Goal: Task Accomplishment & Management: Manage account settings

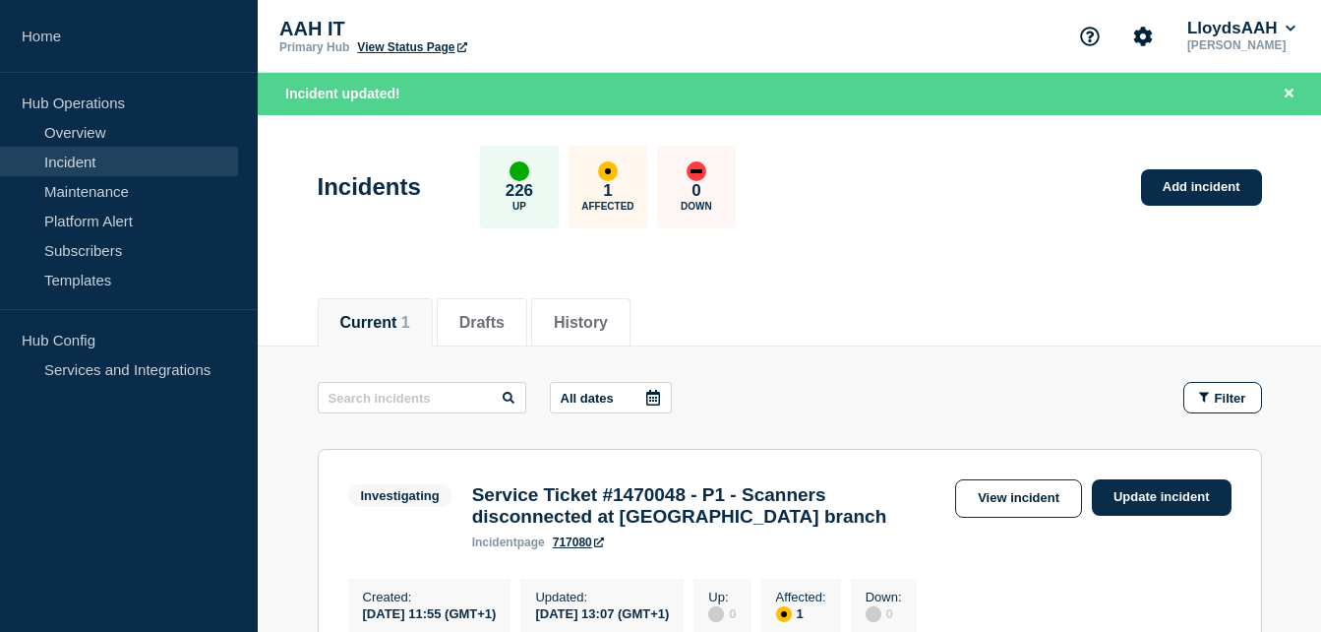
click at [888, 256] on header "Incidents 226 Up 1 Affected 0 Down Add incident" at bounding box center [789, 197] width 1063 height 164
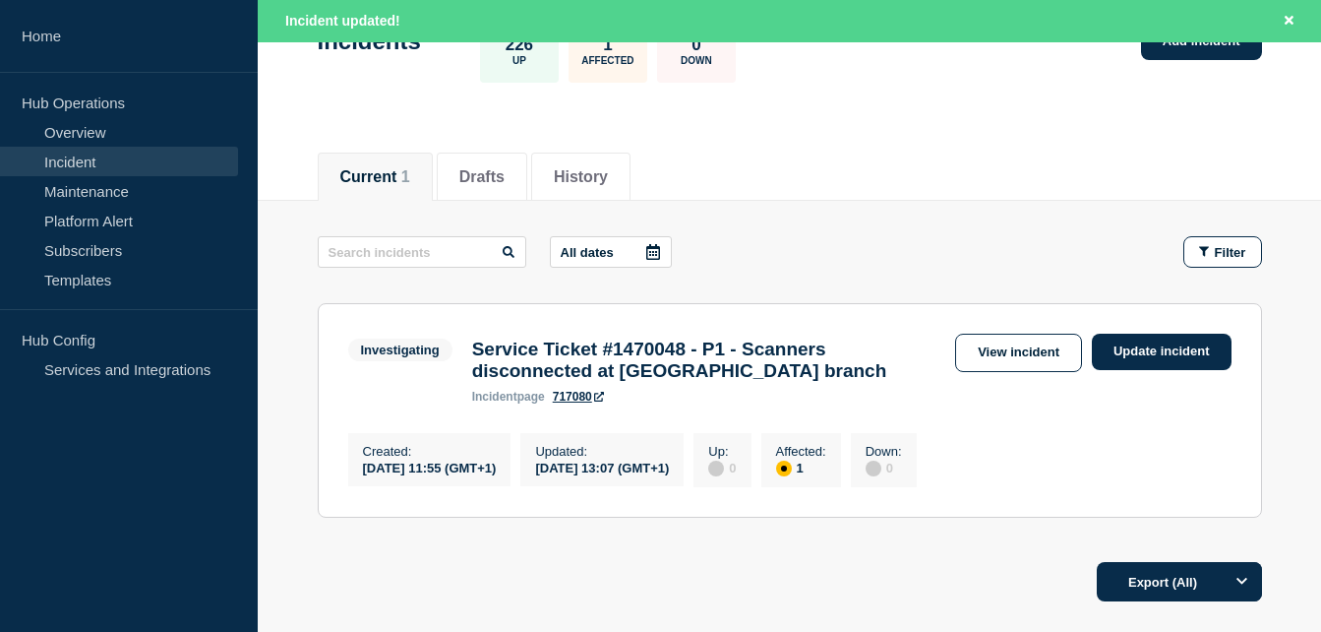
scroll to position [197, 0]
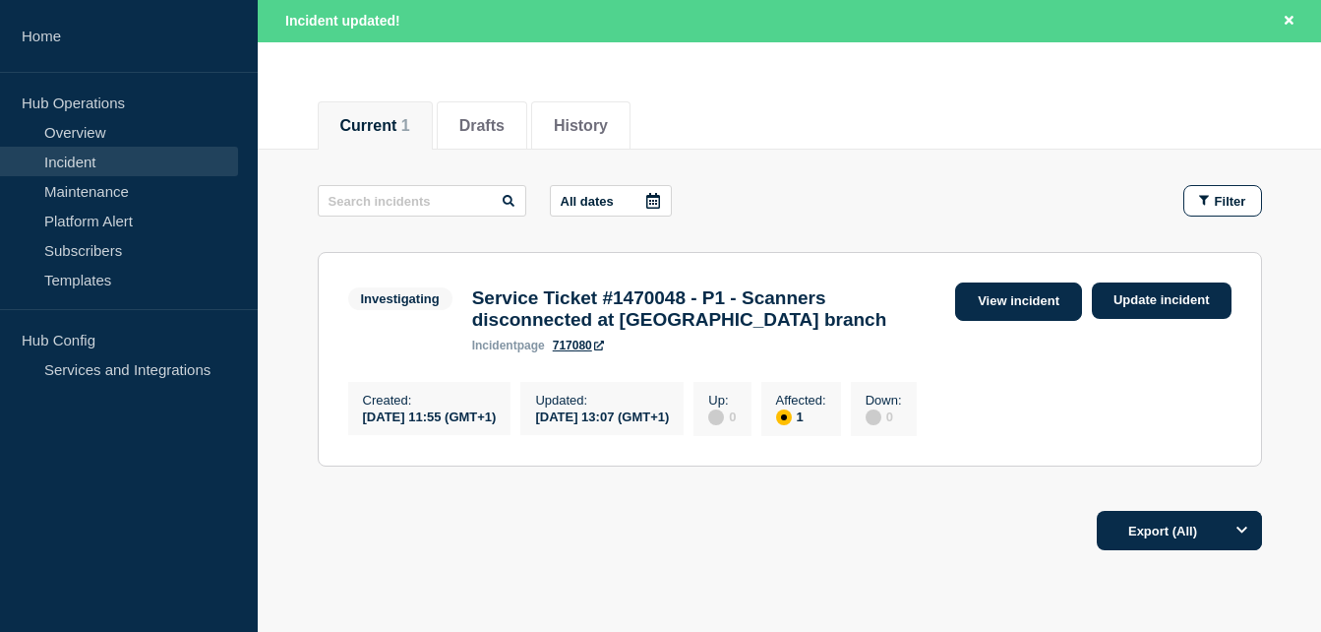
click at [1031, 294] on link "View incident" at bounding box center [1018, 301] width 127 height 38
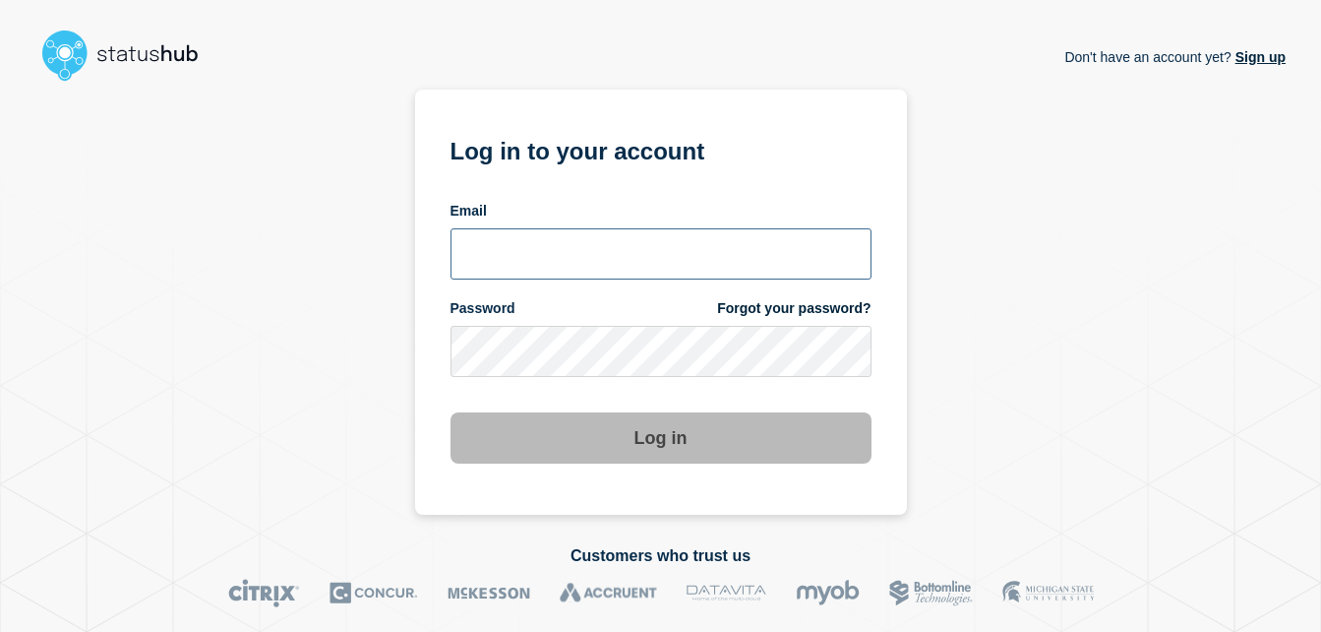
type input "chris.slater@kocho.co.uk"
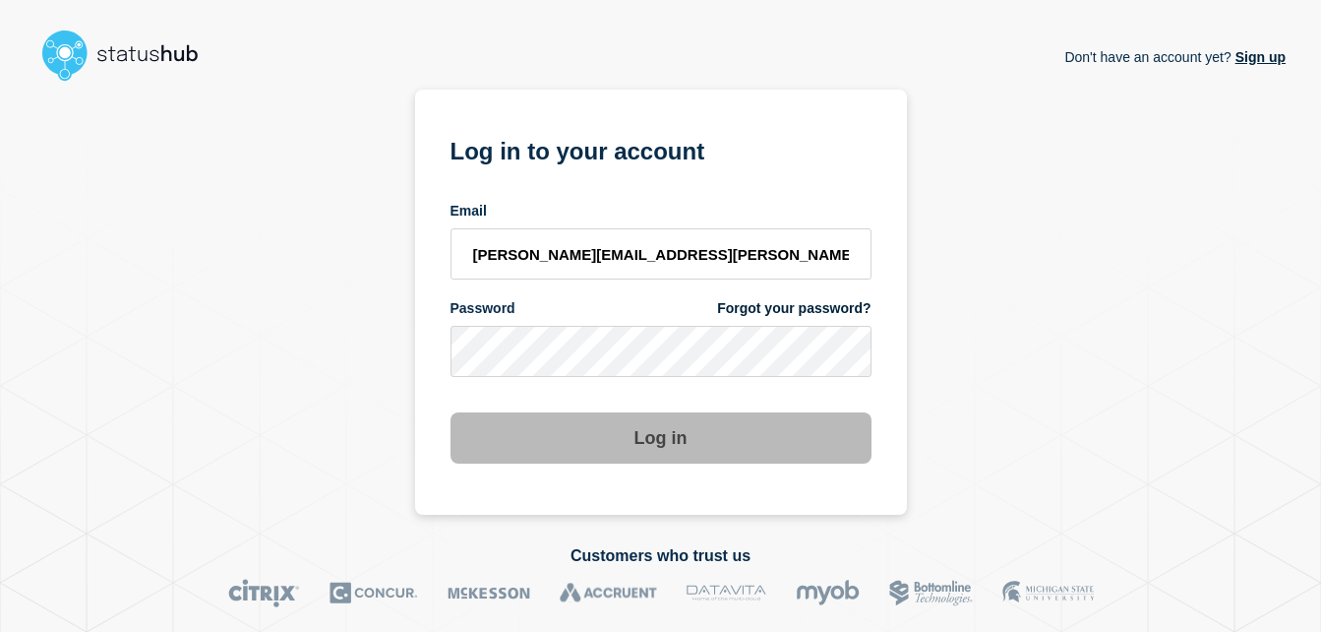
click at [587, 443] on button "Log in" at bounding box center [661, 437] width 421 height 51
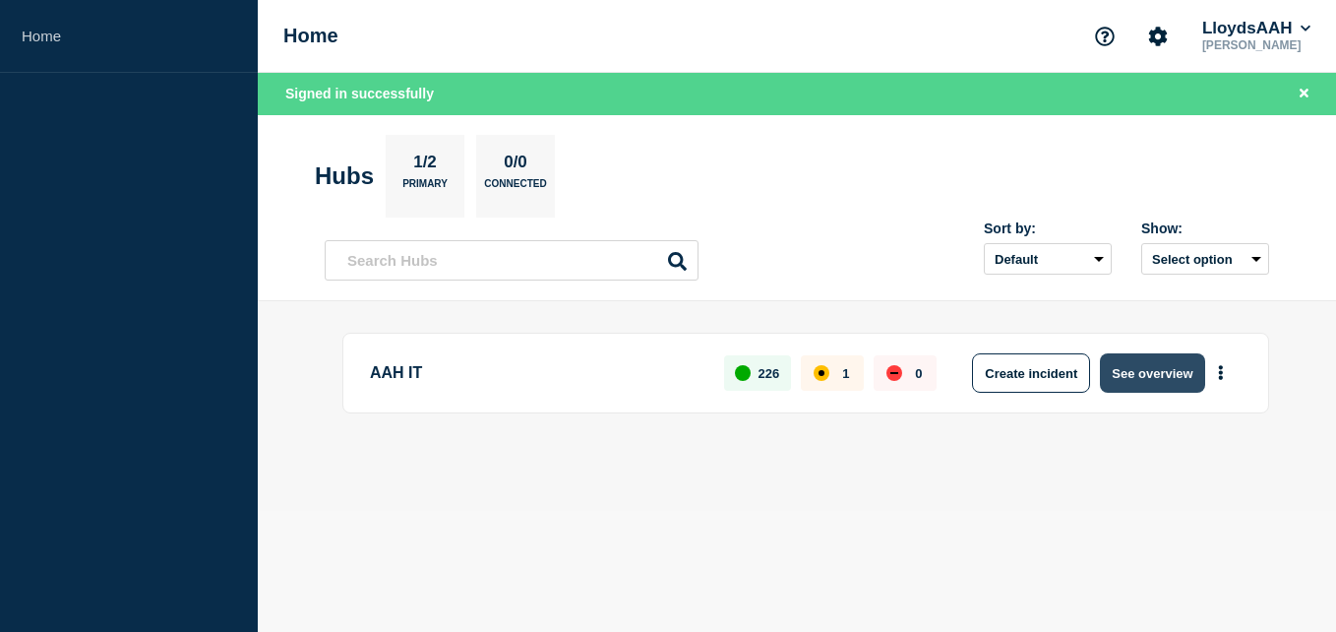
click at [1122, 361] on button "See overview" at bounding box center [1152, 372] width 104 height 39
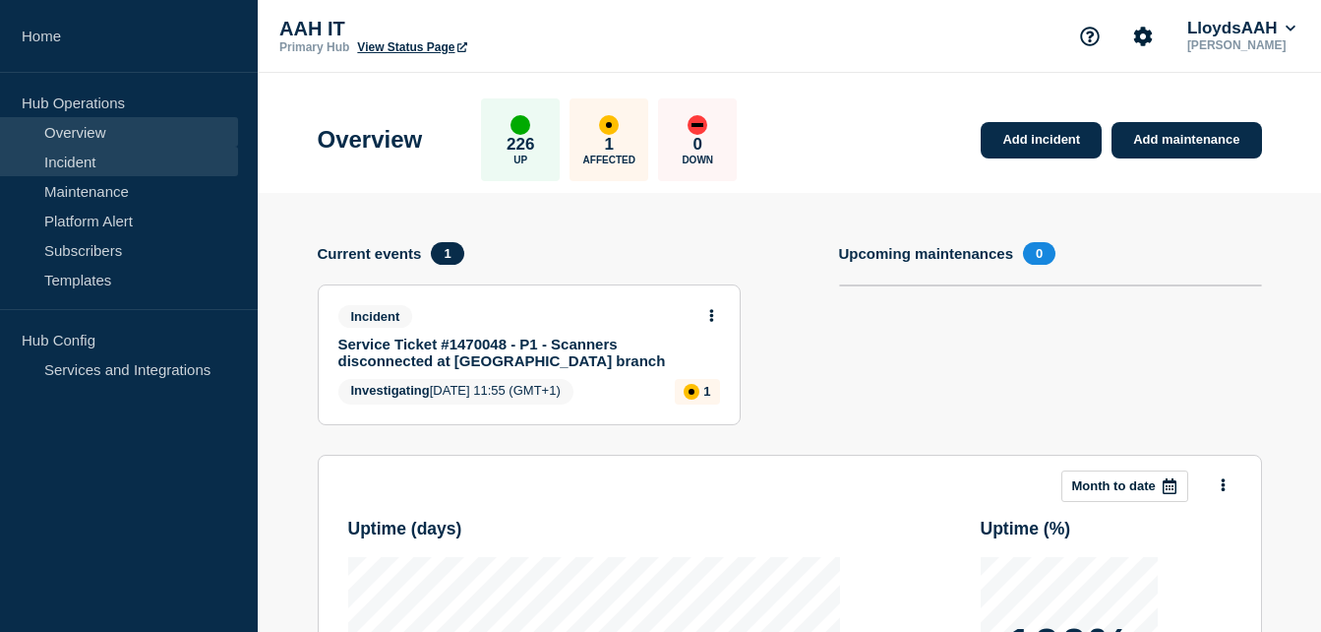
click at [97, 157] on link "Incident" at bounding box center [119, 162] width 238 height 30
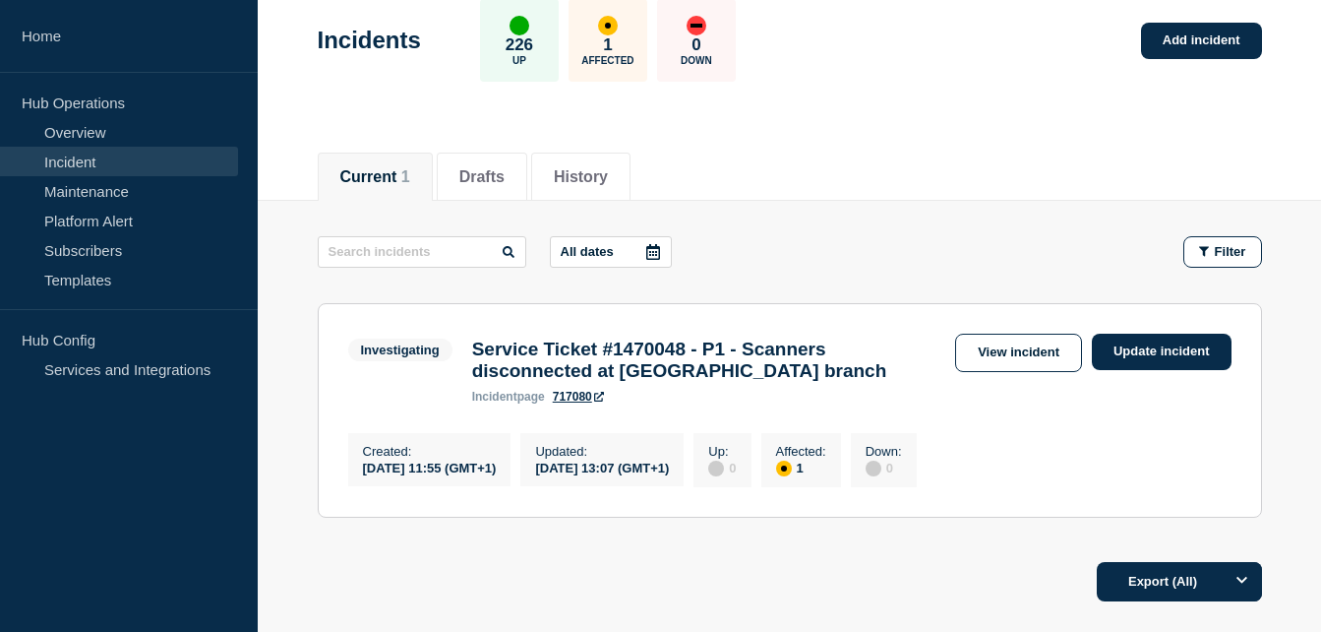
scroll to position [197, 0]
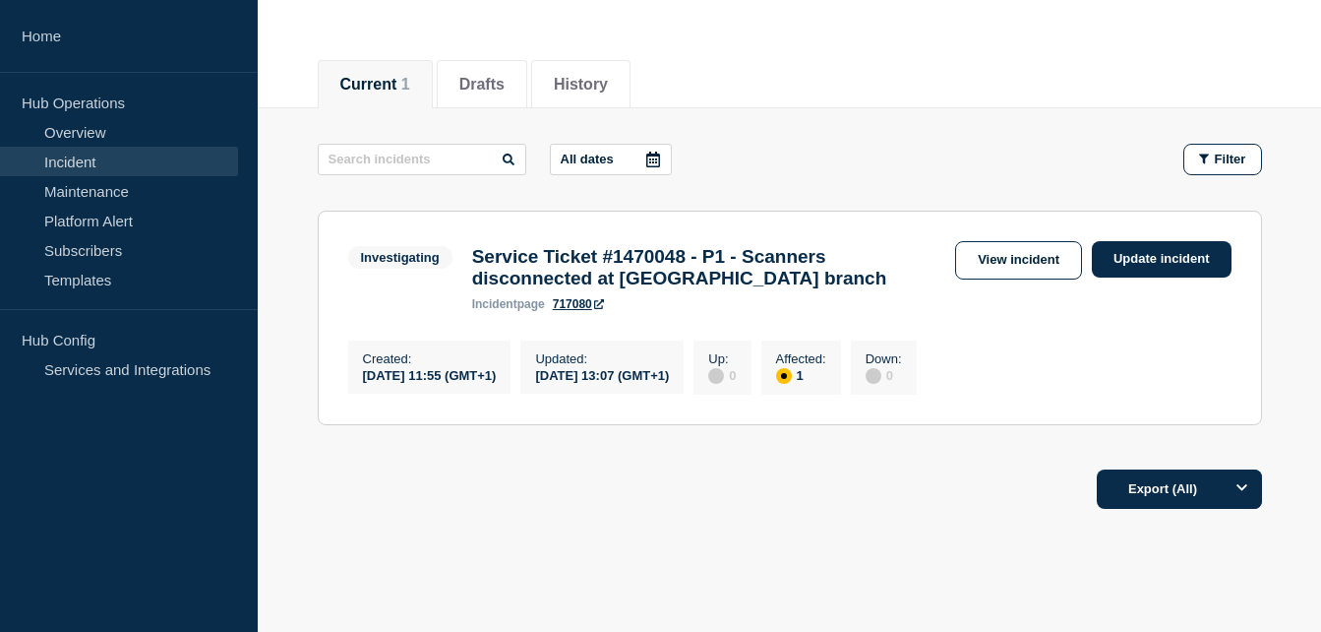
click at [1191, 421] on section "Investigating Service Ticket #1470048 - P1 - Scanners disconnected at Leeds bra…" at bounding box center [790, 318] width 944 height 214
click at [876, 540] on footer "Export (All)" at bounding box center [789, 497] width 1063 height 86
click at [1060, 260] on link "View incident" at bounding box center [1018, 260] width 127 height 38
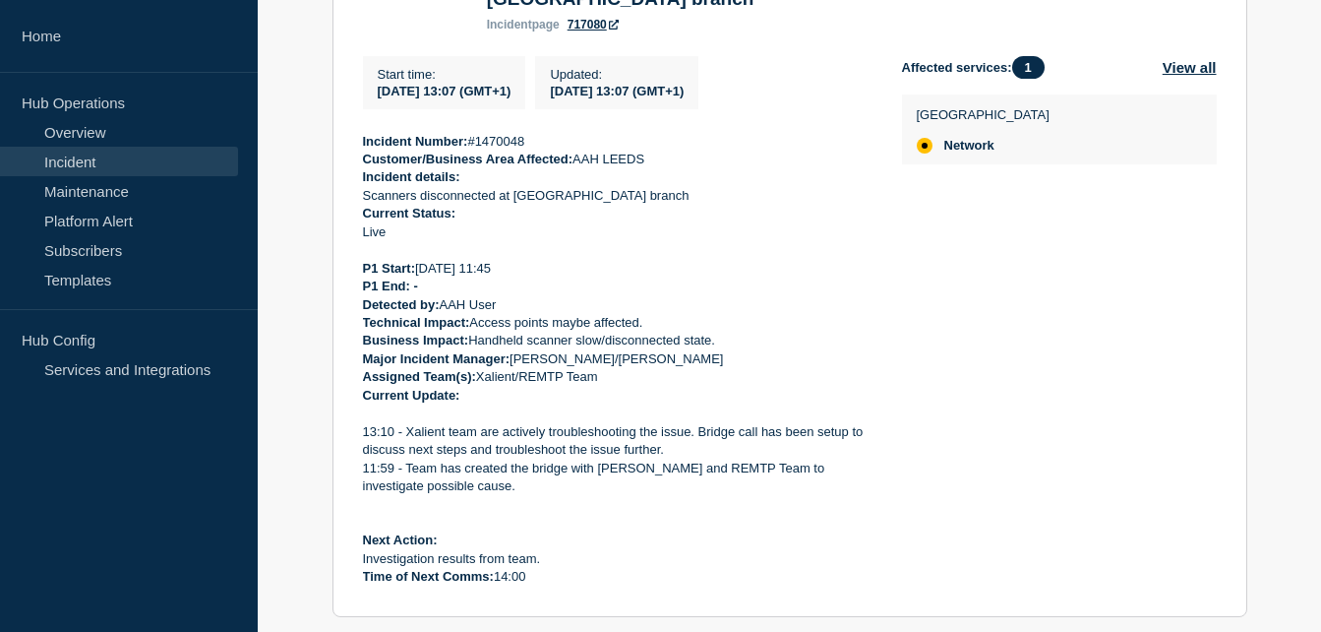
scroll to position [492, 0]
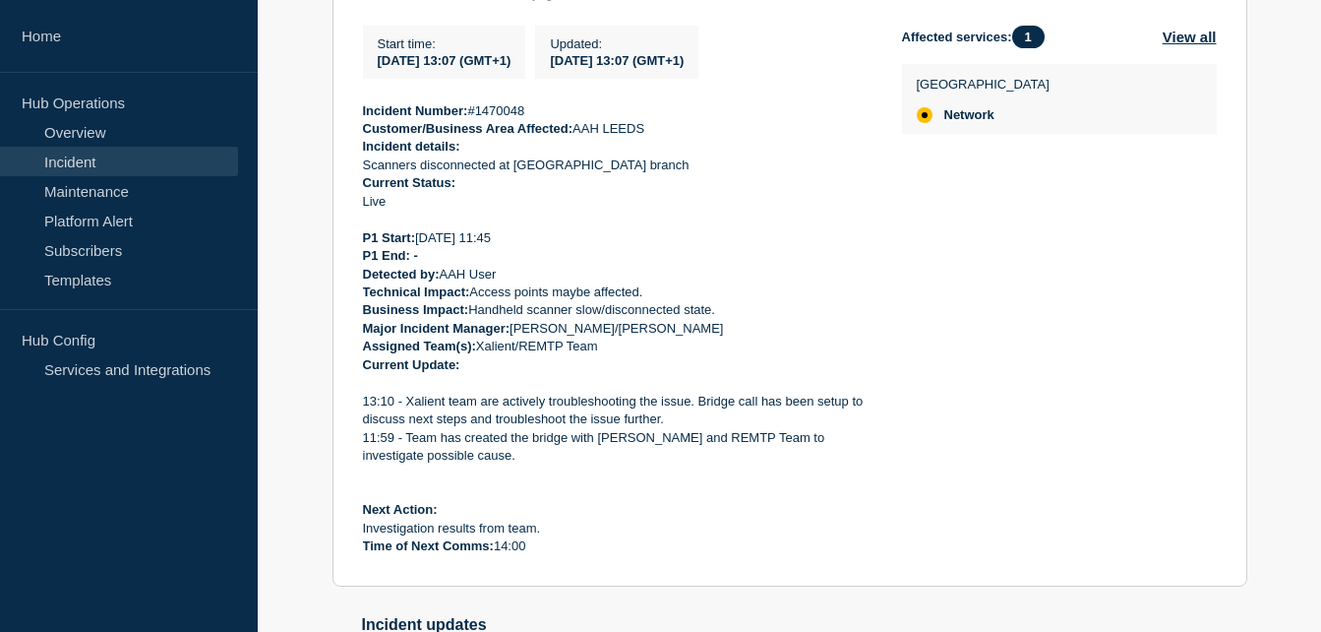
drag, startPoint x: 536, startPoint y: 561, endPoint x: 362, endPoint y: 119, distance: 474.8
click at [363, 119] on div "Incident Number: #1470048 Customer/Business Area Affected: AAH LEEDS Incident d…" at bounding box center [617, 329] width 508 height 454
drag, startPoint x: 362, startPoint y: 119, endPoint x: 447, endPoint y: 157, distance: 92.9
copy div "Incident Number: #1470048 Customer/Business Area Affected: AAH LEEDS Incident d…"
click at [944, 185] on div "Affected services: 1 View all Leeds Network" at bounding box center [1059, 291] width 315 height 530
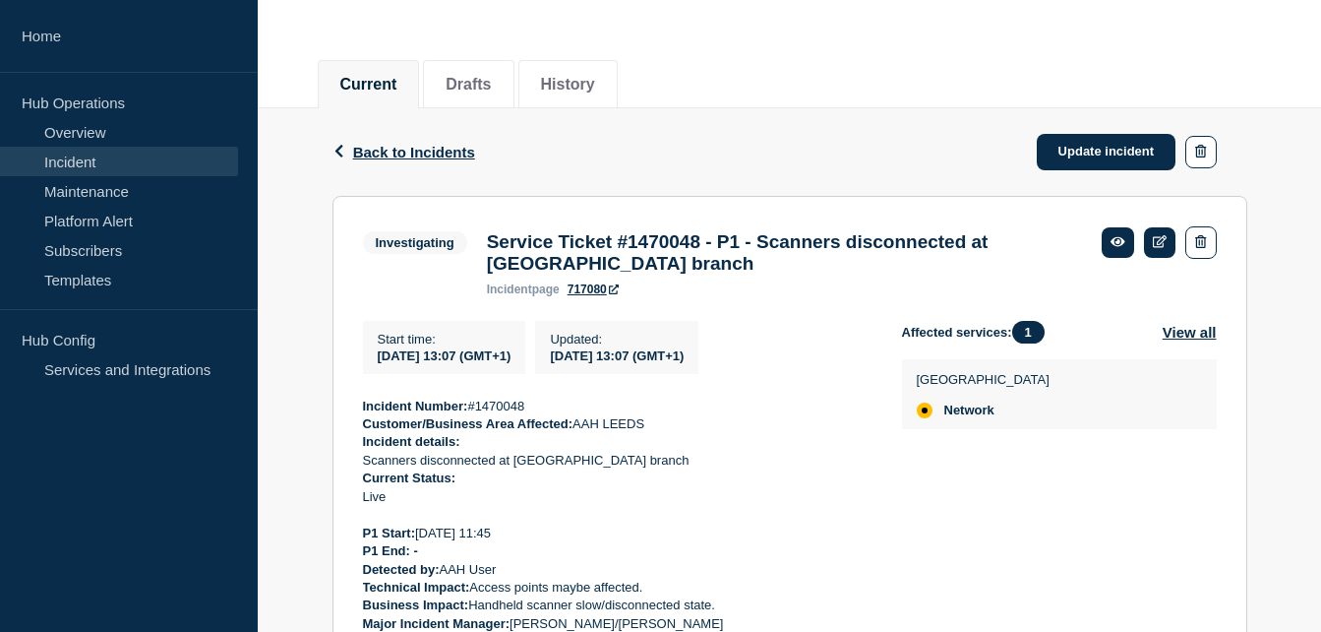
scroll to position [98, 0]
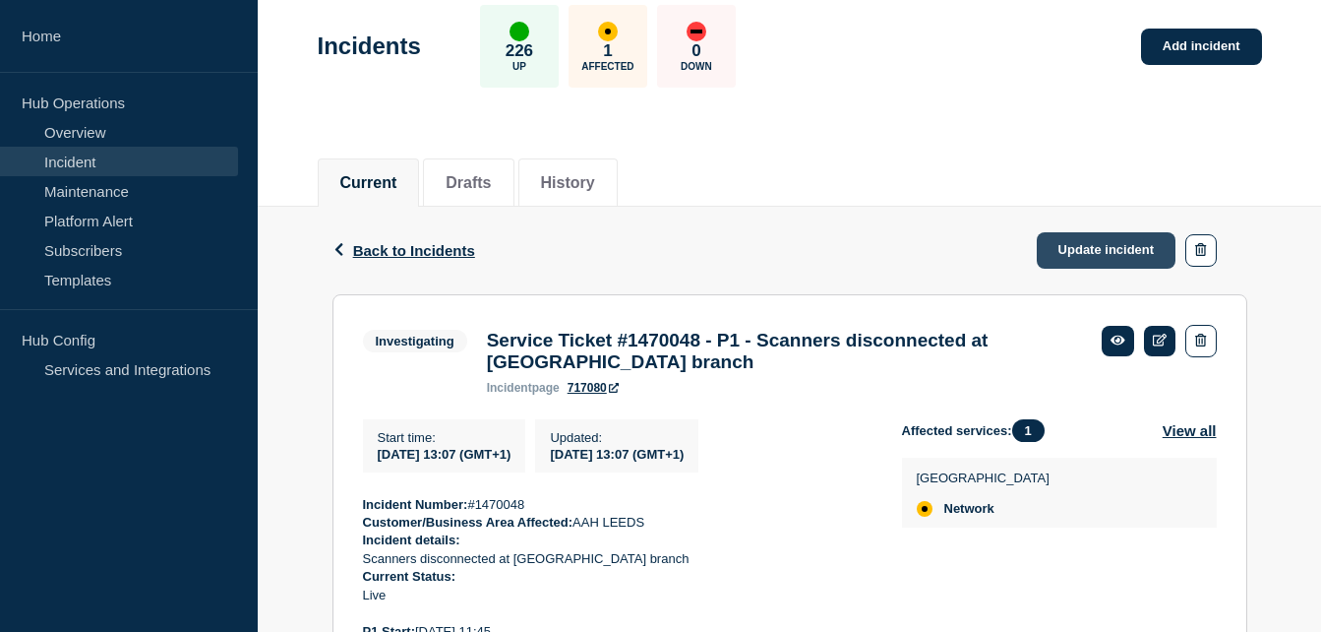
click at [1096, 254] on link "Update incident" at bounding box center [1107, 250] width 140 height 36
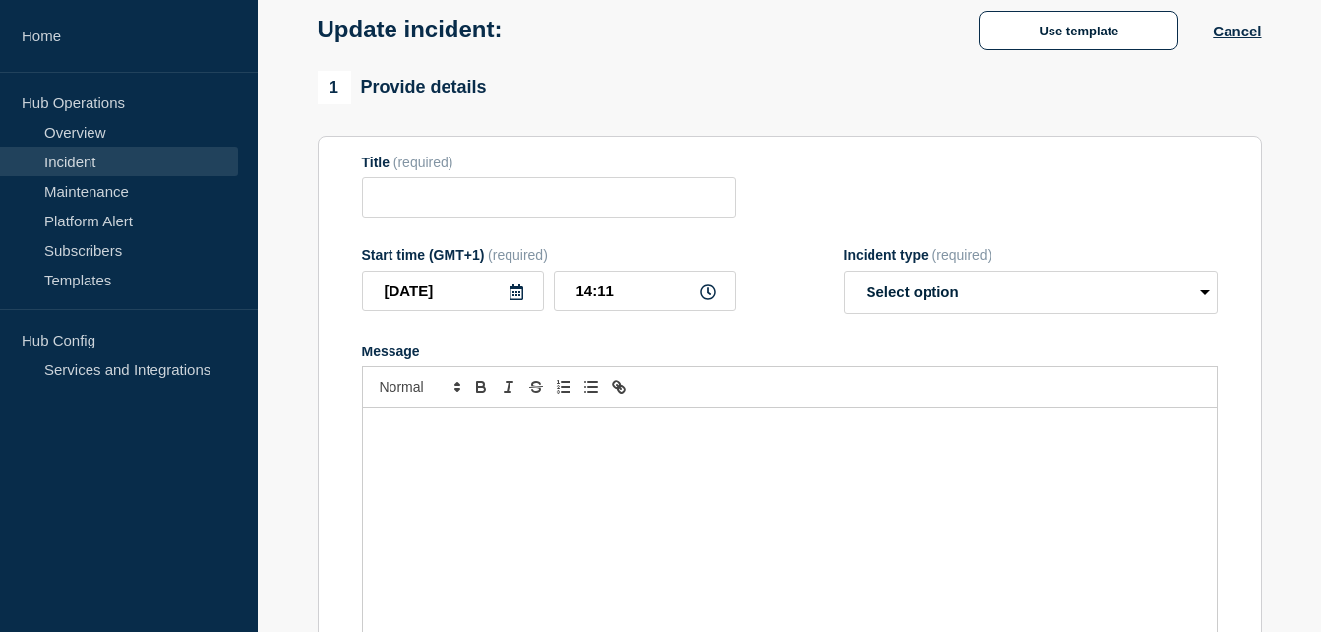
type input "Service Ticket #1470048 - P1 - Scanners disconnected at [GEOGRAPHIC_DATA] branch"
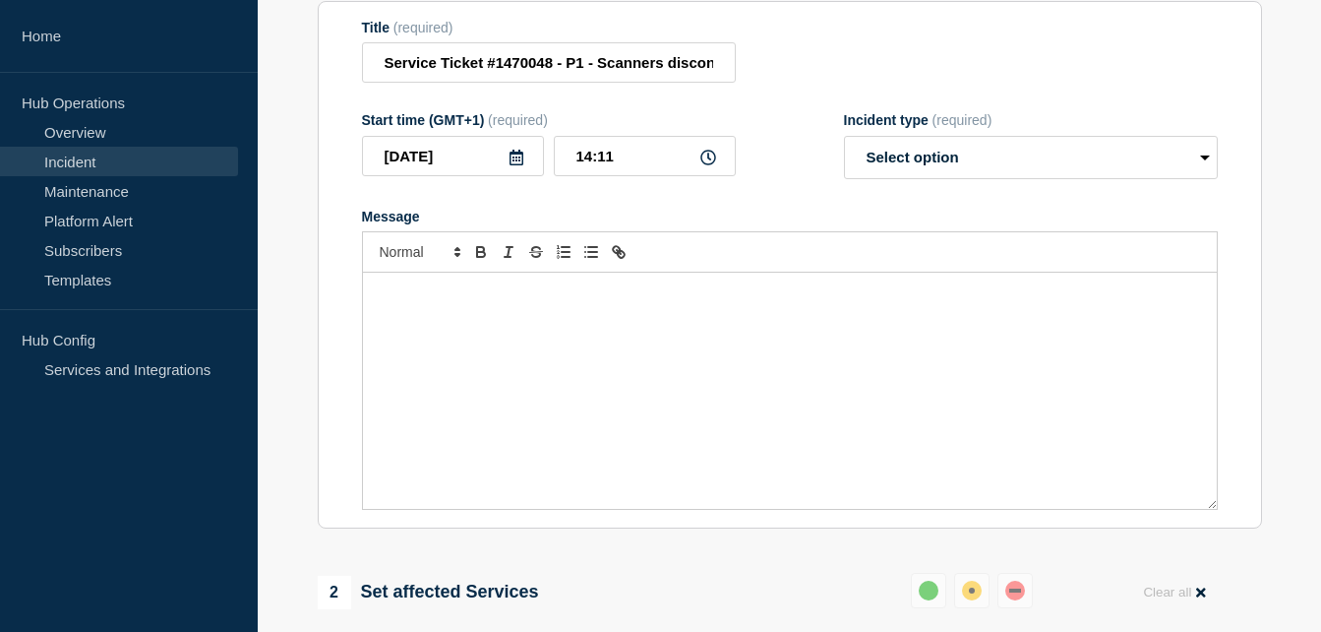
scroll to position [295, 0]
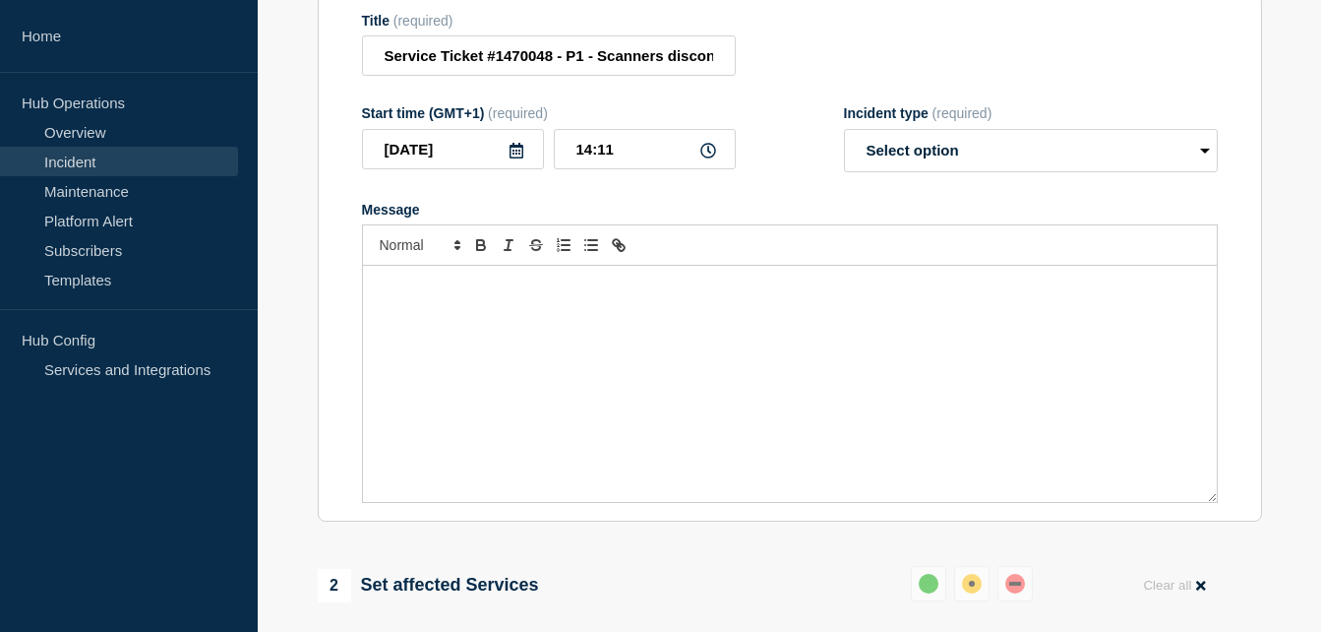
click at [439, 333] on div "Message" at bounding box center [790, 384] width 854 height 236
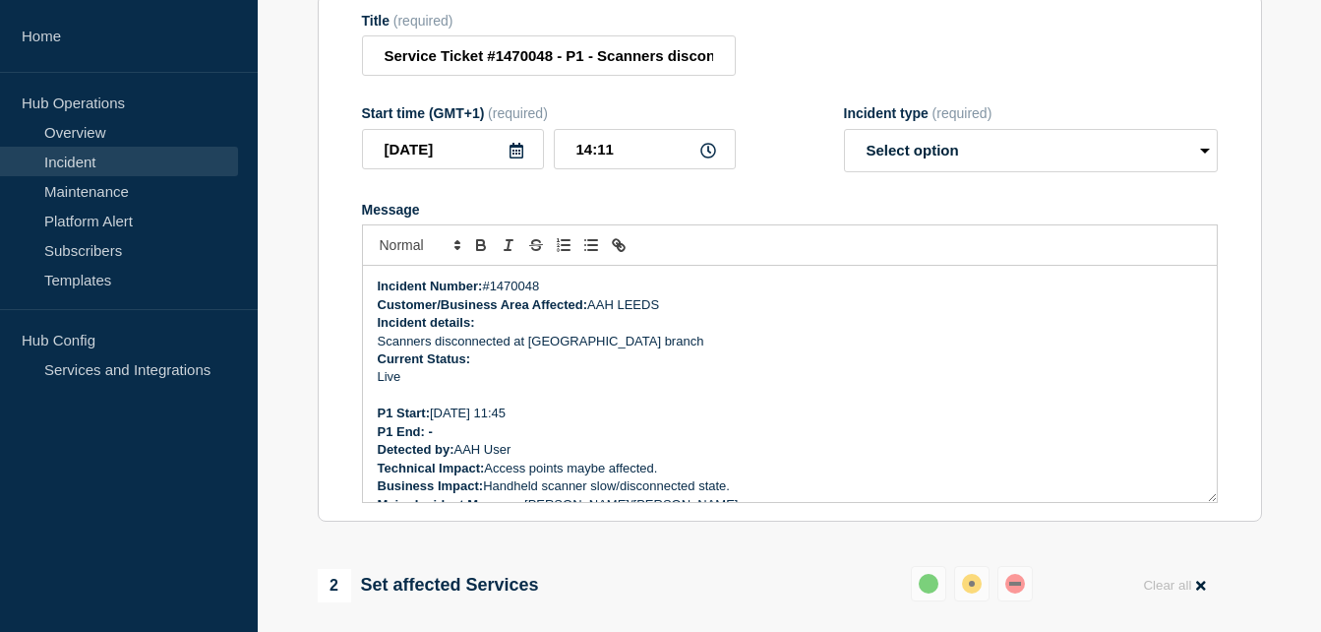
scroll to position [191, 0]
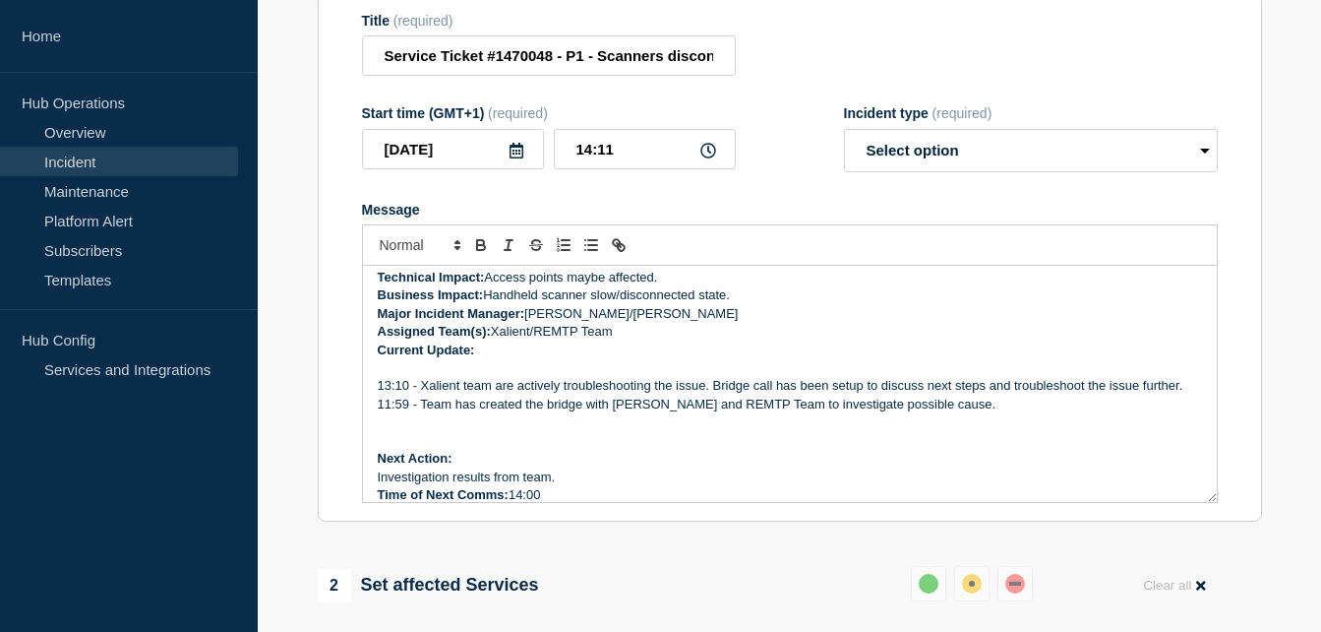
click at [448, 359] on p "Message" at bounding box center [790, 368] width 824 height 18
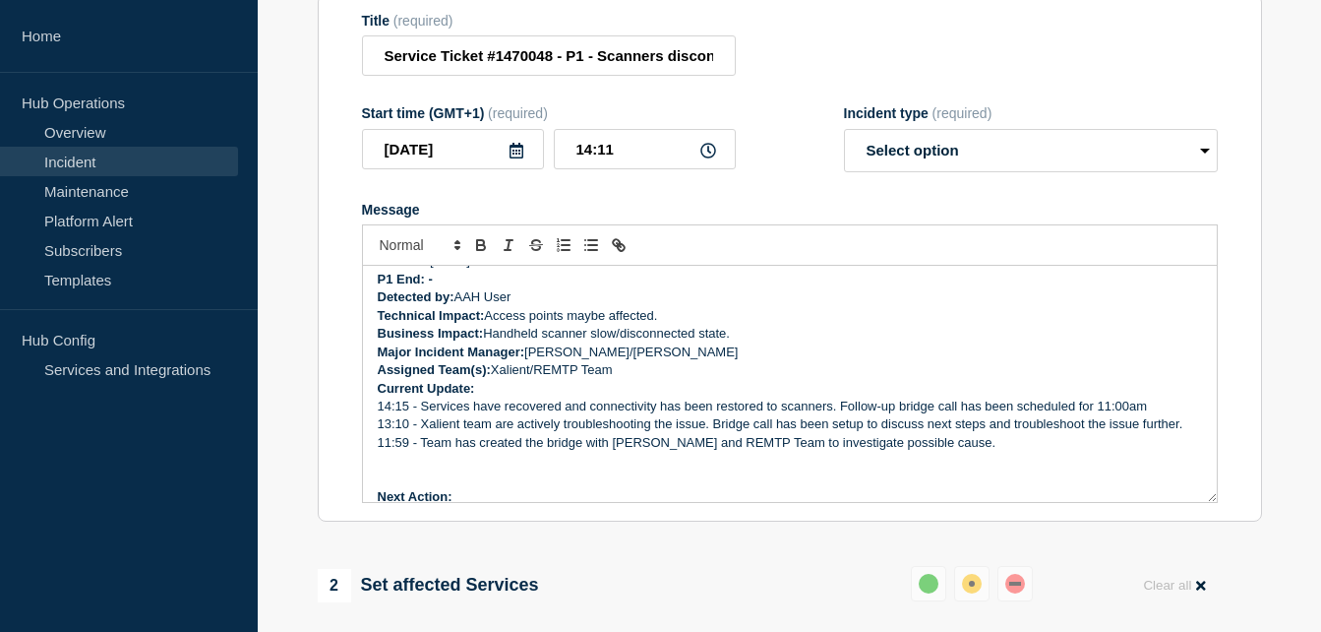
scroll to position [197, 0]
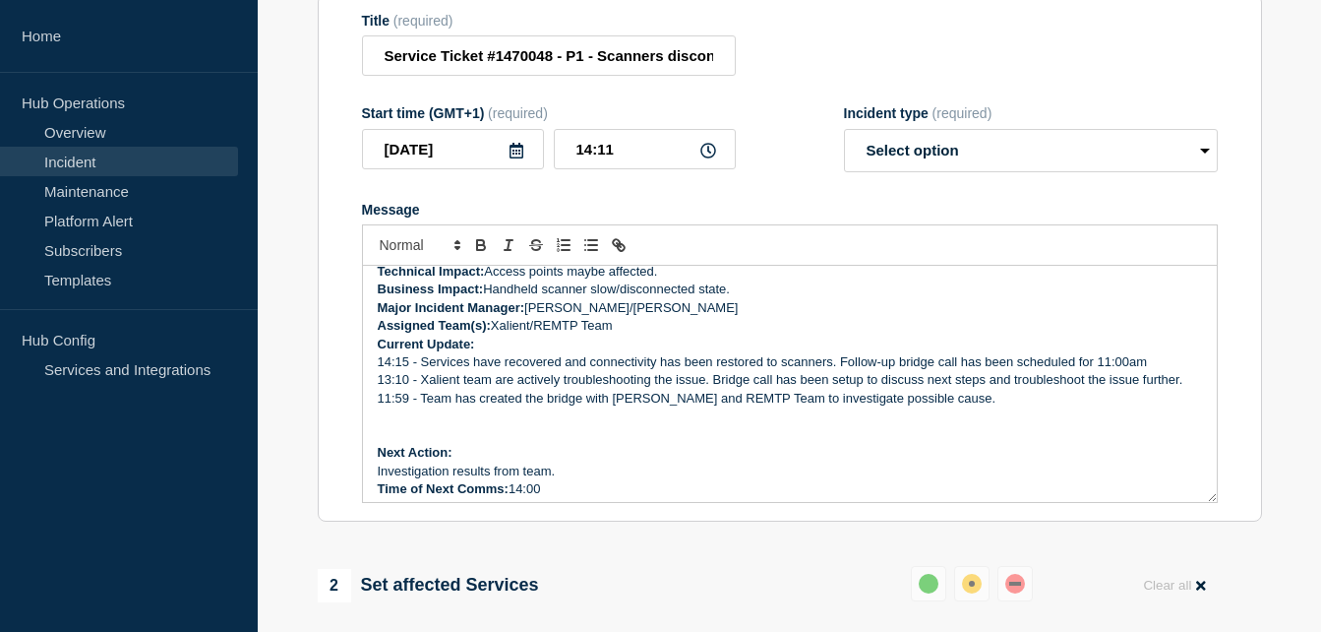
click at [1099, 353] on p "14:15 - Services have recovered and connectivity has been restored to scanners.…" at bounding box center [790, 362] width 824 height 18
click at [467, 359] on p "14:15 - Services have recovered and connectivity has been restored to scanners.…" at bounding box center [790, 362] width 824 height 18
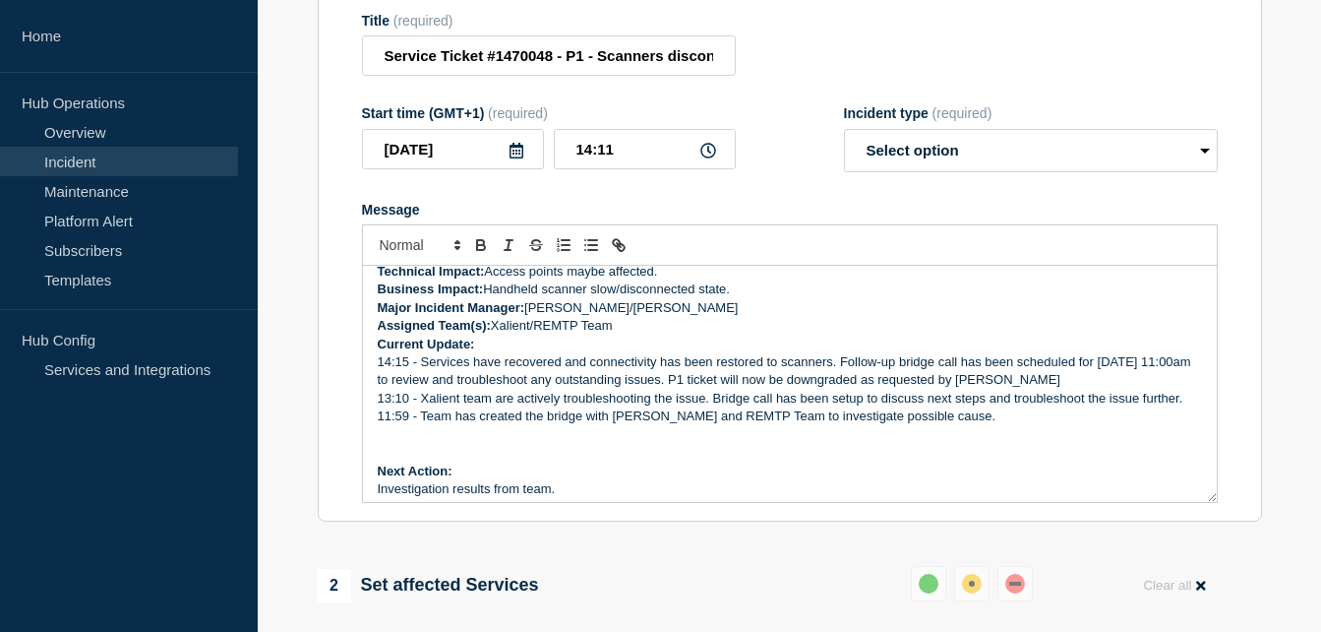
click at [1062, 359] on p "14:15 - Services have recovered and connectivity has been restored to scanners.…" at bounding box center [790, 371] width 824 height 36
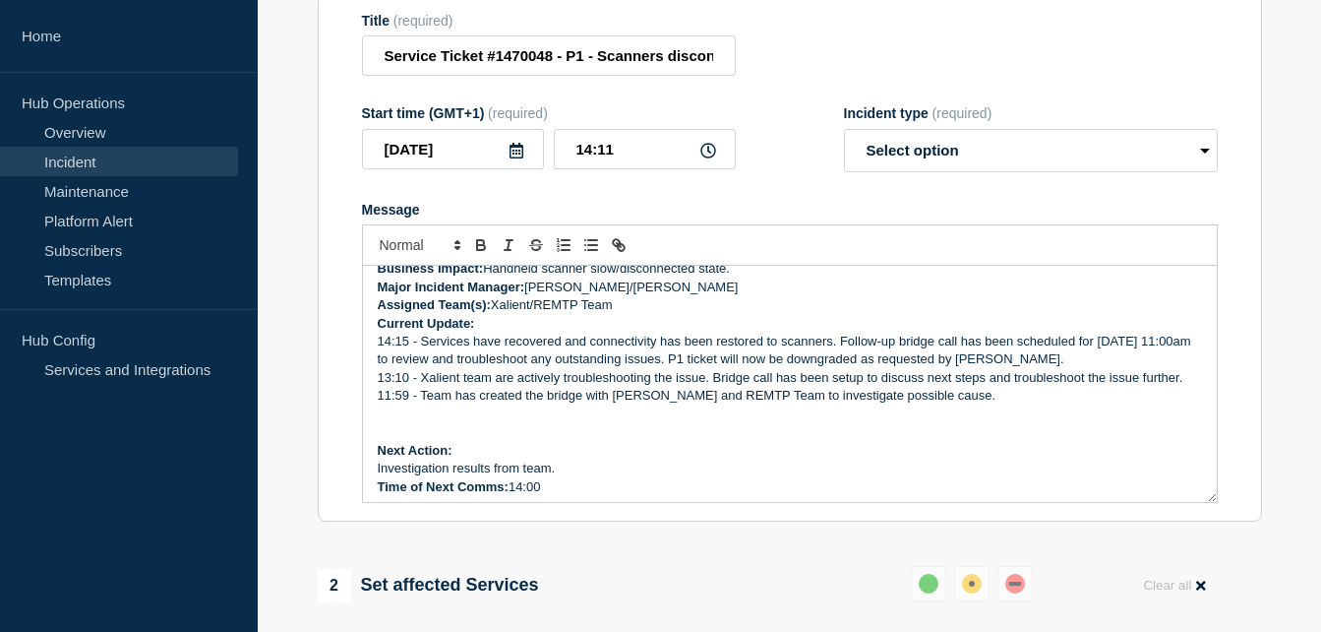
scroll to position [223, 0]
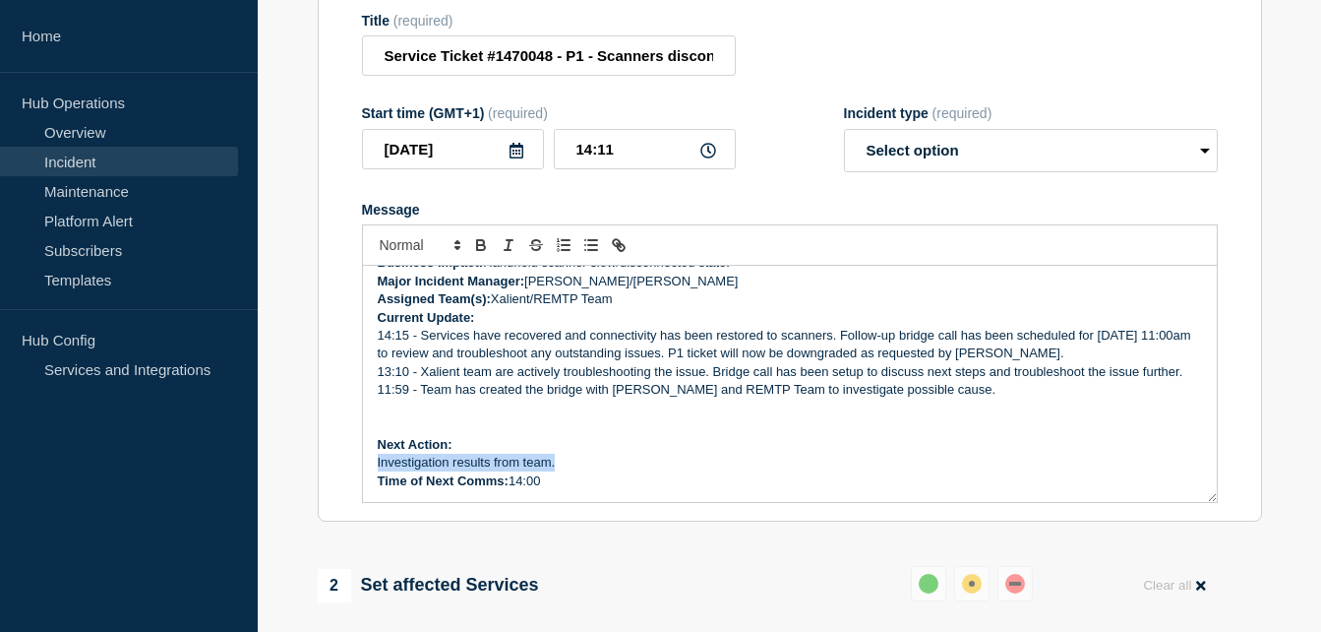
drag, startPoint x: 561, startPoint y: 443, endPoint x: 376, endPoint y: 444, distance: 185.0
click at [376, 444] on div "Incident Number: #1470048 Customer/Business Area Affected: AAH LEEDS Incident d…" at bounding box center [790, 384] width 854 height 236
drag, startPoint x: 1100, startPoint y: 318, endPoint x: 422, endPoint y: 338, distance: 678.1
click at [422, 338] on p "14:15 - Services have recovered and connectivity has been restored to scanners.…" at bounding box center [790, 345] width 824 height 36
copy p "17/09/2025 11:00am"
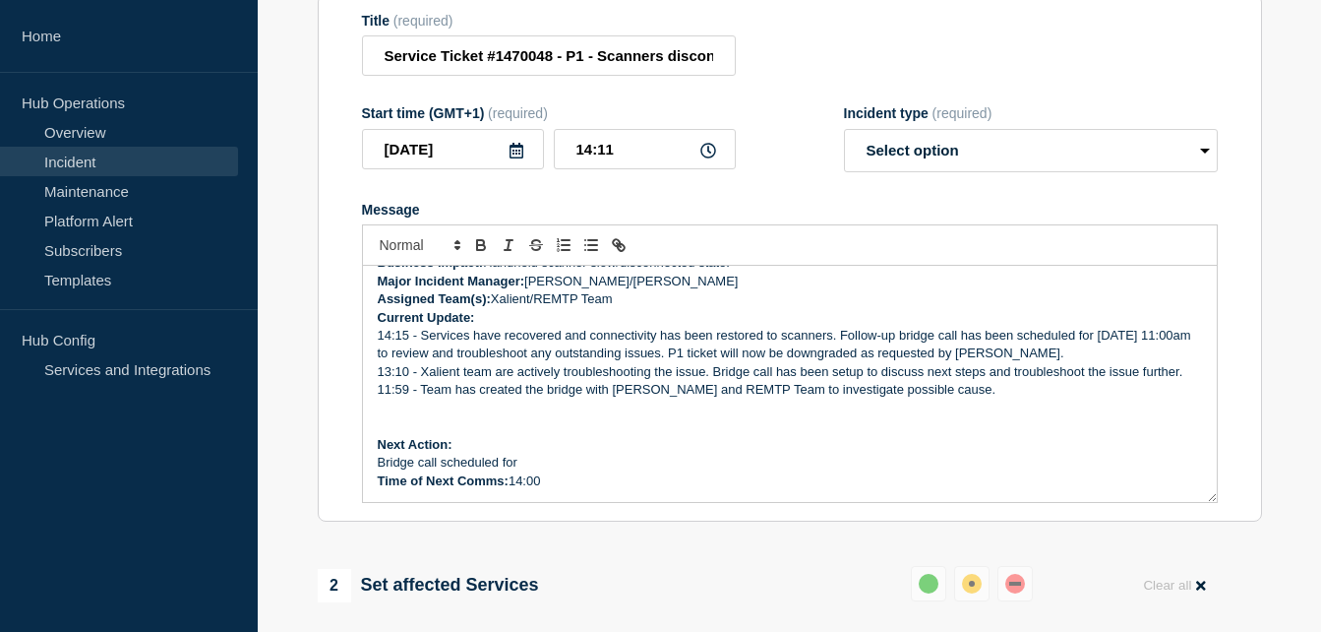
click at [576, 454] on p "Bridge call scheduled for" at bounding box center [790, 463] width 824 height 18
click at [592, 454] on p "Bridge call scheduled for 17/09/2025 11:00am" at bounding box center [790, 463] width 824 height 18
drag, startPoint x: 548, startPoint y: 461, endPoint x: 515, endPoint y: 460, distance: 33.5
click at [515, 472] on p "Time of Next Comms: 14:00" at bounding box center [790, 481] width 824 height 18
click at [589, 454] on p "Bridge call scheduled for 17/09/2025 11:00am" at bounding box center [790, 463] width 824 height 18
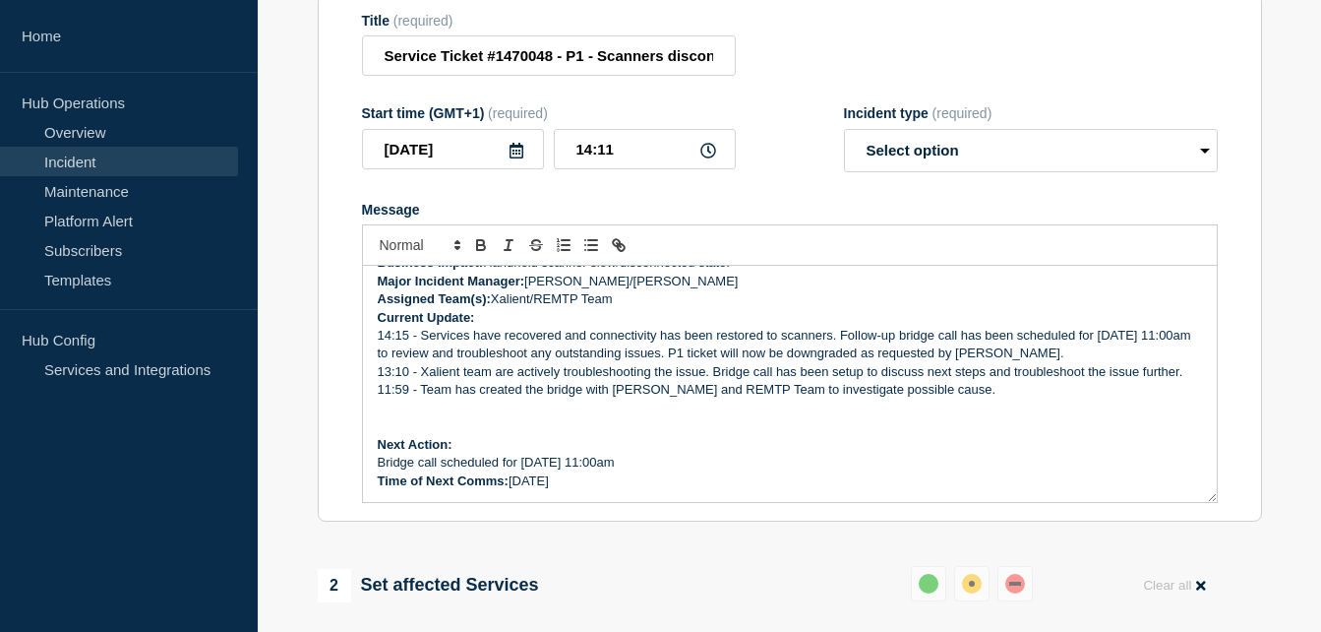
click at [380, 333] on p "14:15 - Services have recovered and connectivity has been restored to scanners.…" at bounding box center [790, 345] width 824 height 36
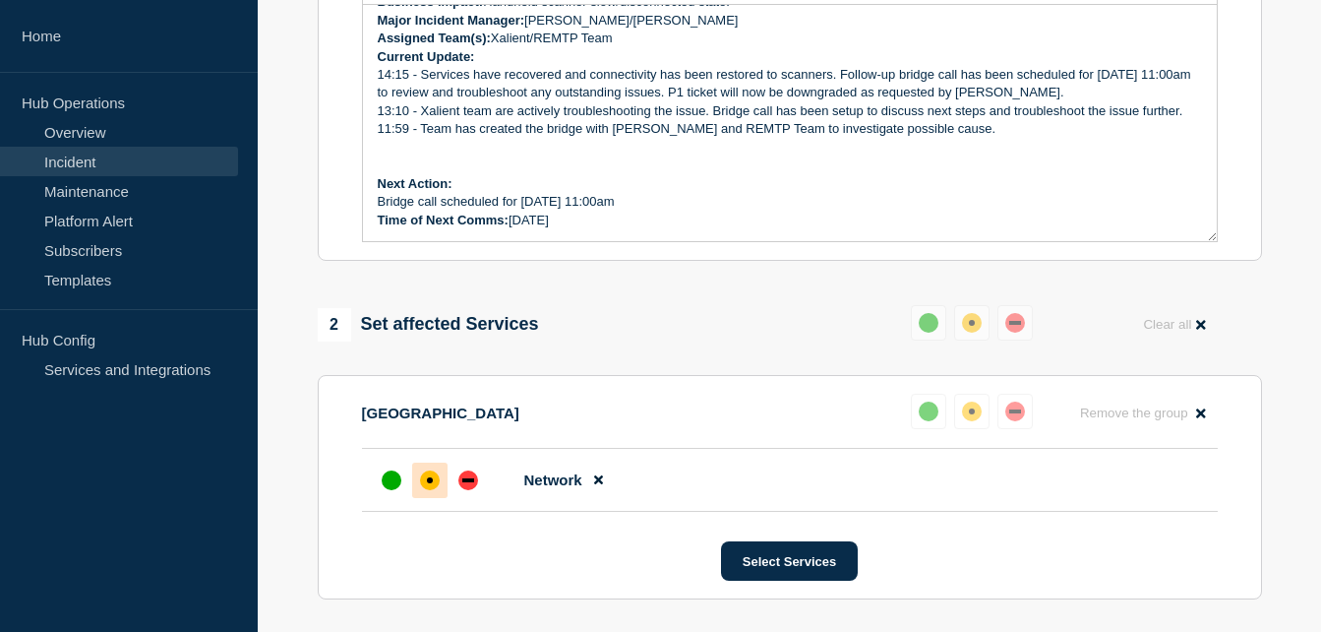
scroll to position [590, 0]
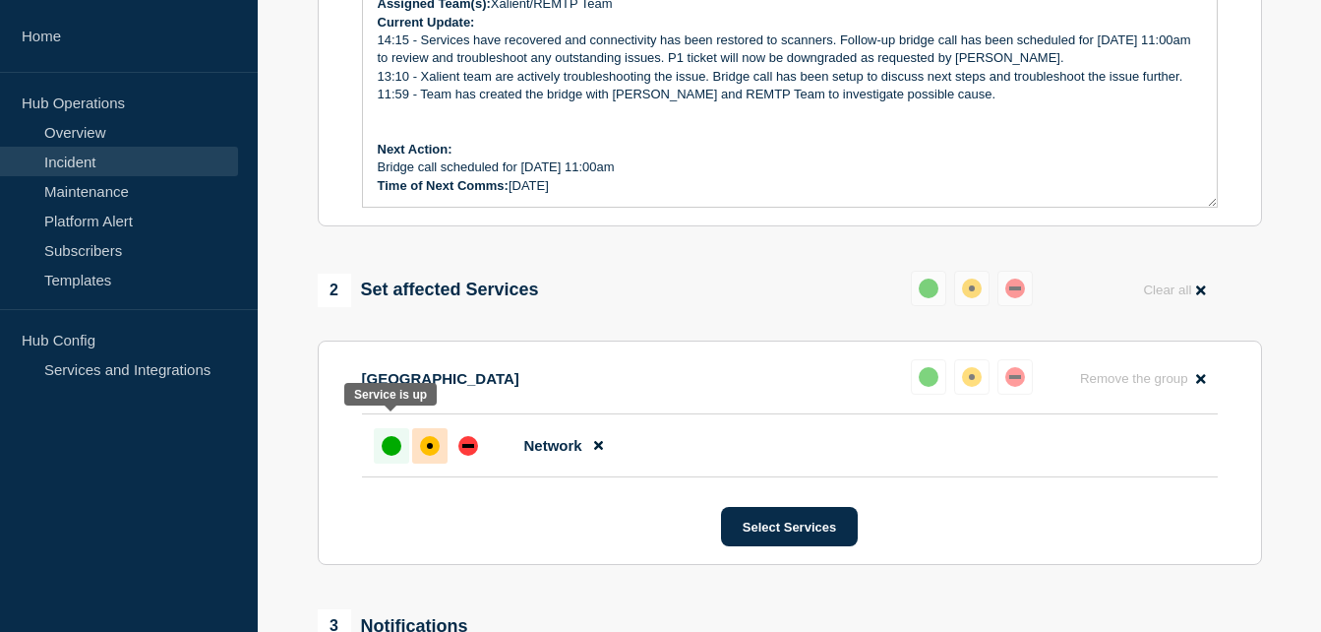
click at [397, 436] on div "up" at bounding box center [392, 446] width 20 height 20
click at [390, 436] on div "up" at bounding box center [392, 446] width 20 height 20
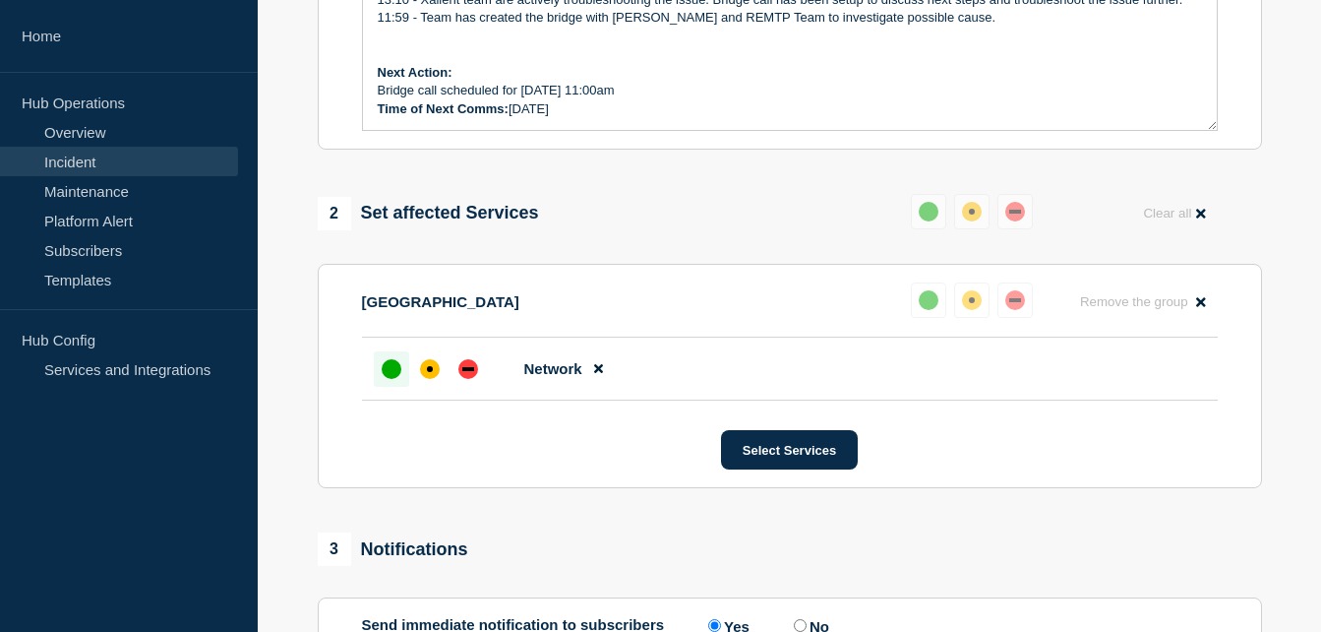
scroll to position [689, 0]
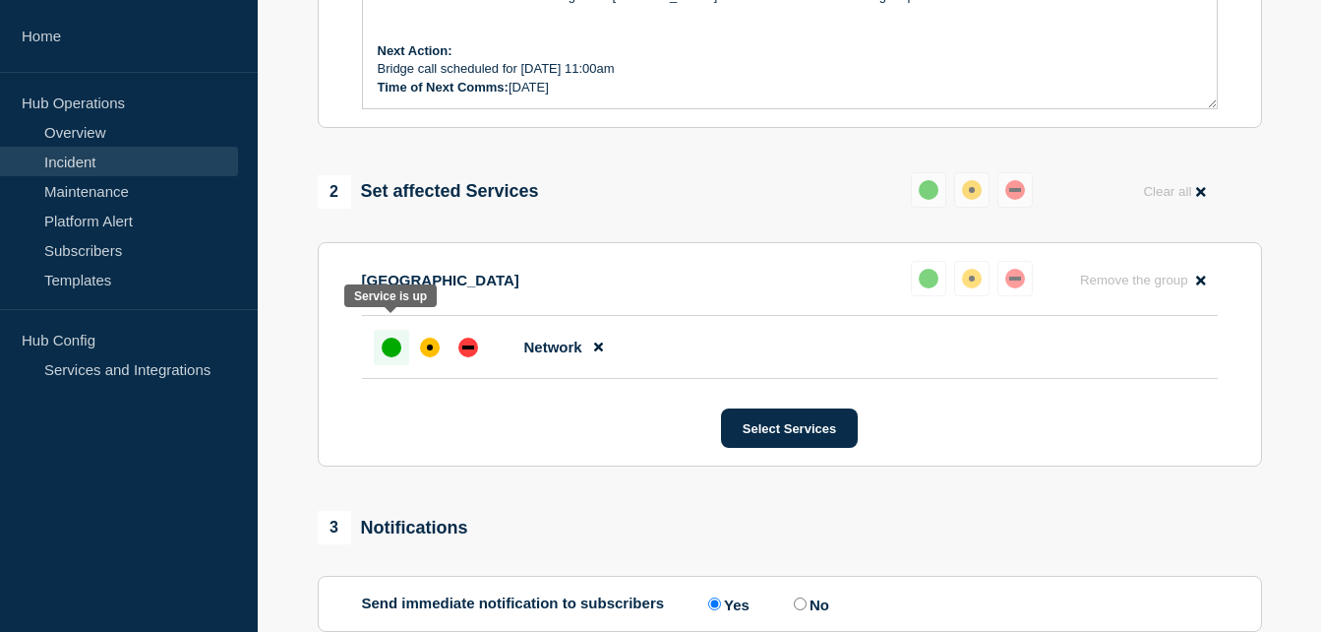
click at [390, 337] on div "up" at bounding box center [392, 347] width 20 height 20
click at [392, 337] on div "up" at bounding box center [392, 347] width 20 height 20
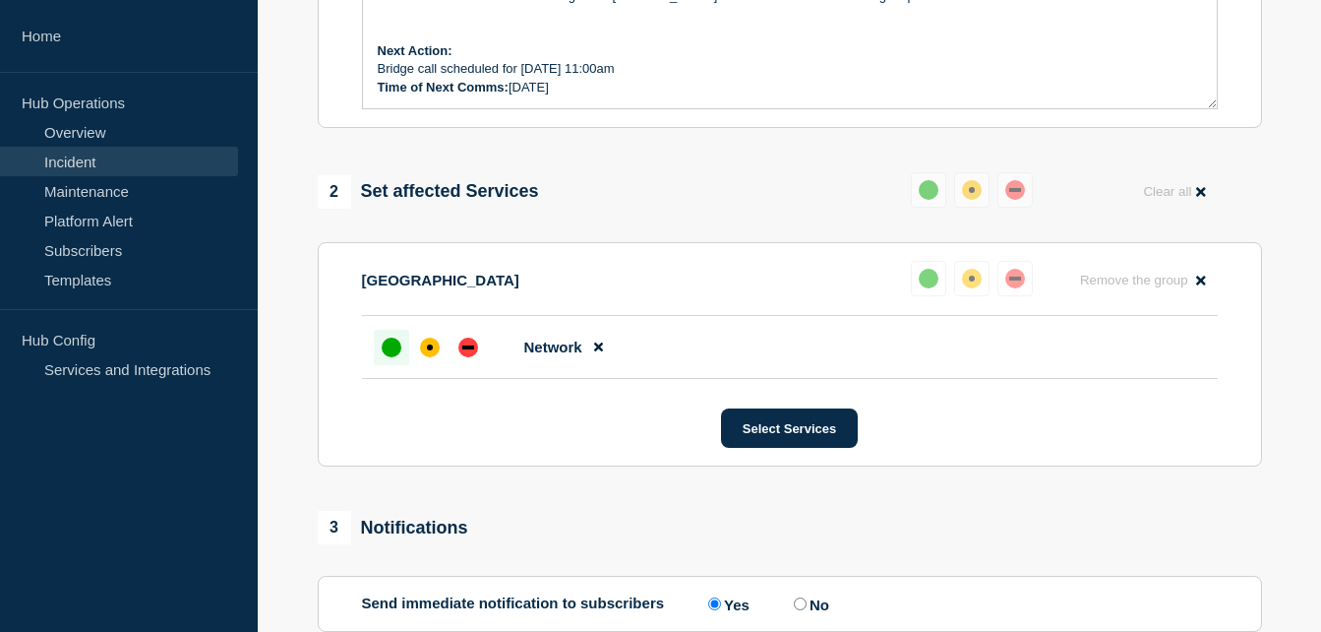
click at [392, 337] on div "up" at bounding box center [392, 347] width 20 height 20
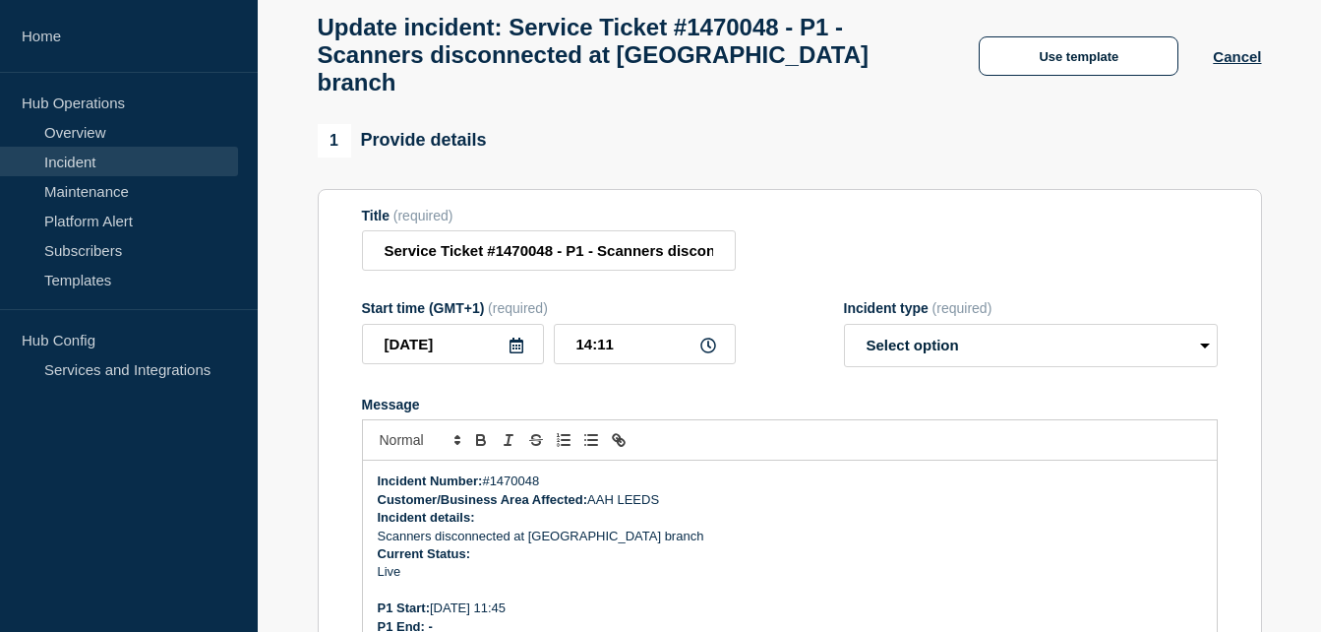
scroll to position [98, 0]
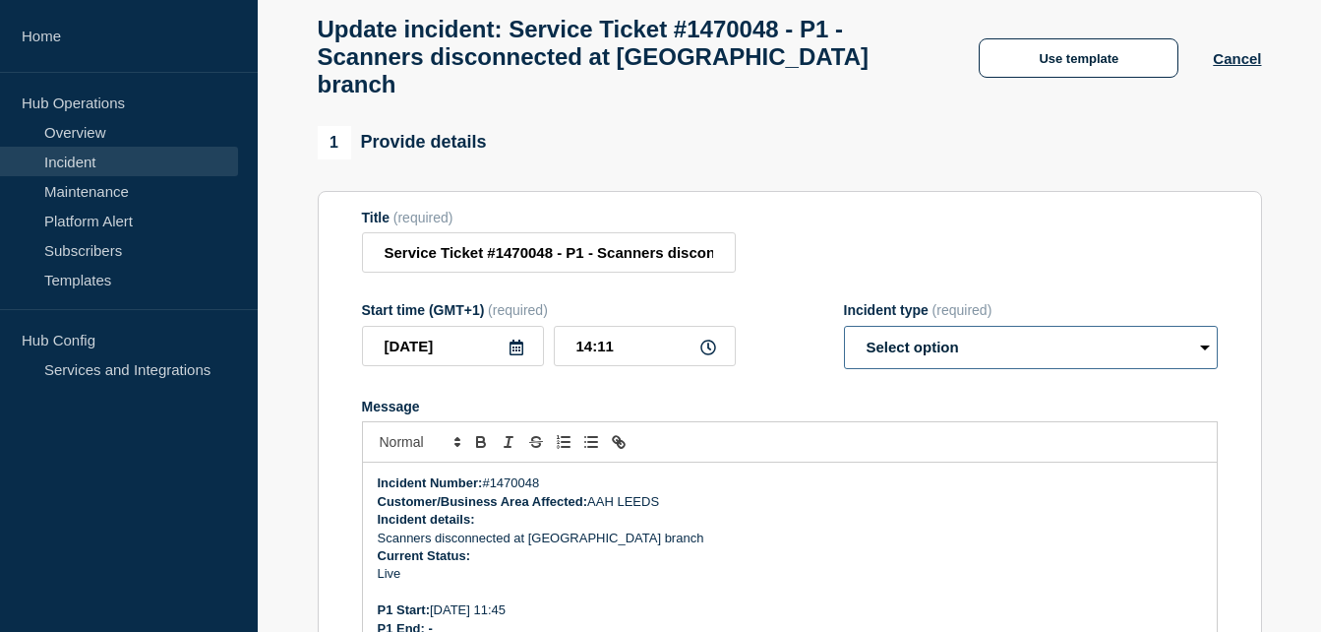
click at [1067, 326] on select "Select option Investigating Identified Monitoring Resolved" at bounding box center [1031, 347] width 374 height 43
click at [916, 331] on select "Select option Investigating Identified Monitoring Resolved" at bounding box center [1031, 347] width 374 height 43
click at [844, 326] on select "Select option Investigating Identified Monitoring Resolved" at bounding box center [1031, 347] width 374 height 43
click at [913, 326] on select "Select option Investigating Identified Monitoring Resolved" at bounding box center [1031, 347] width 374 height 43
select select "investigating"
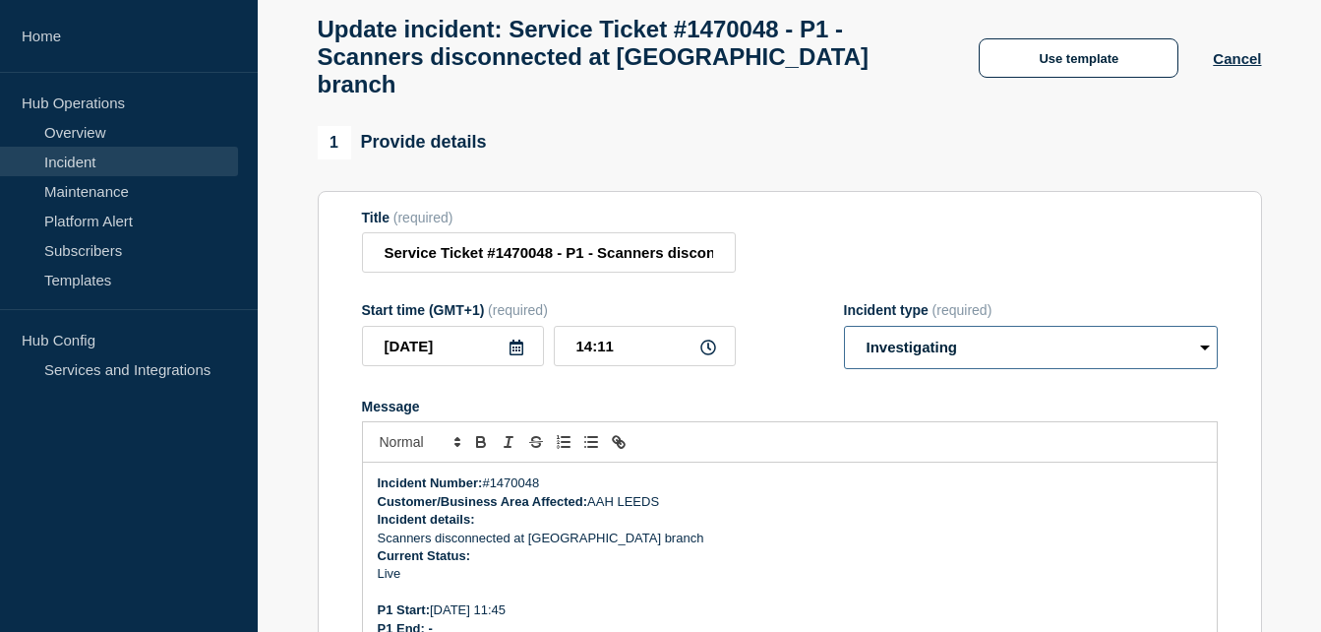
click at [844, 326] on select "Select option Investigating Identified Monitoring Resolved" at bounding box center [1031, 347] width 374 height 43
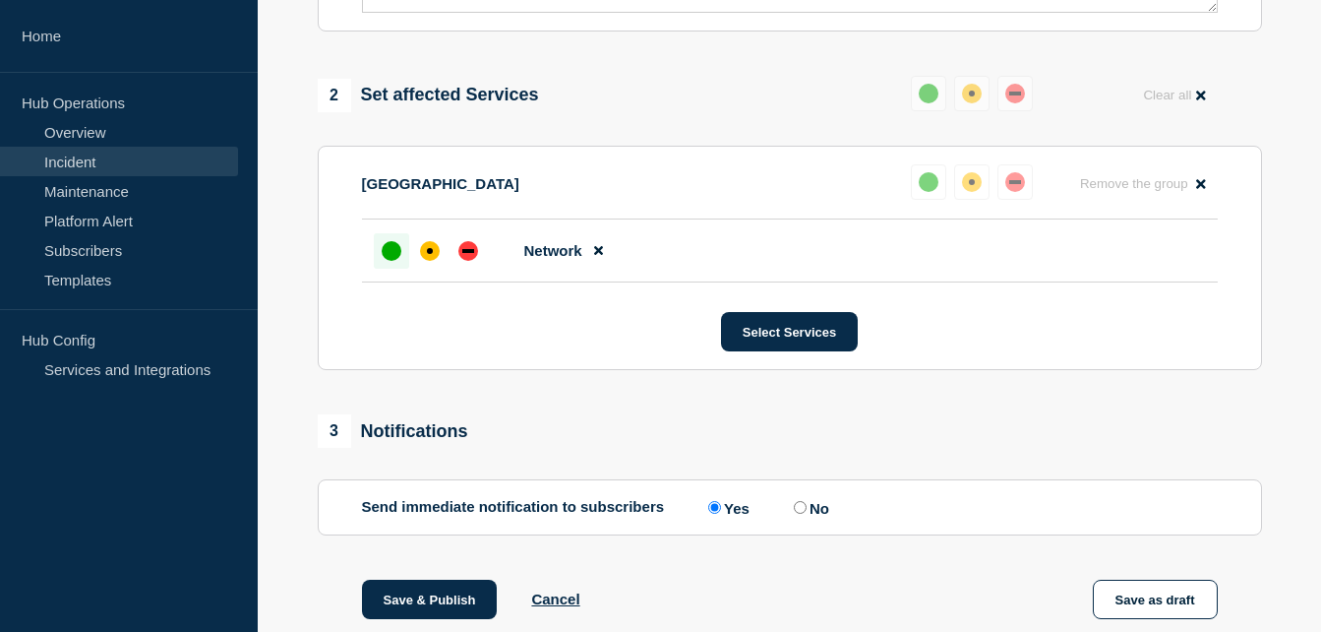
scroll to position [787, 0]
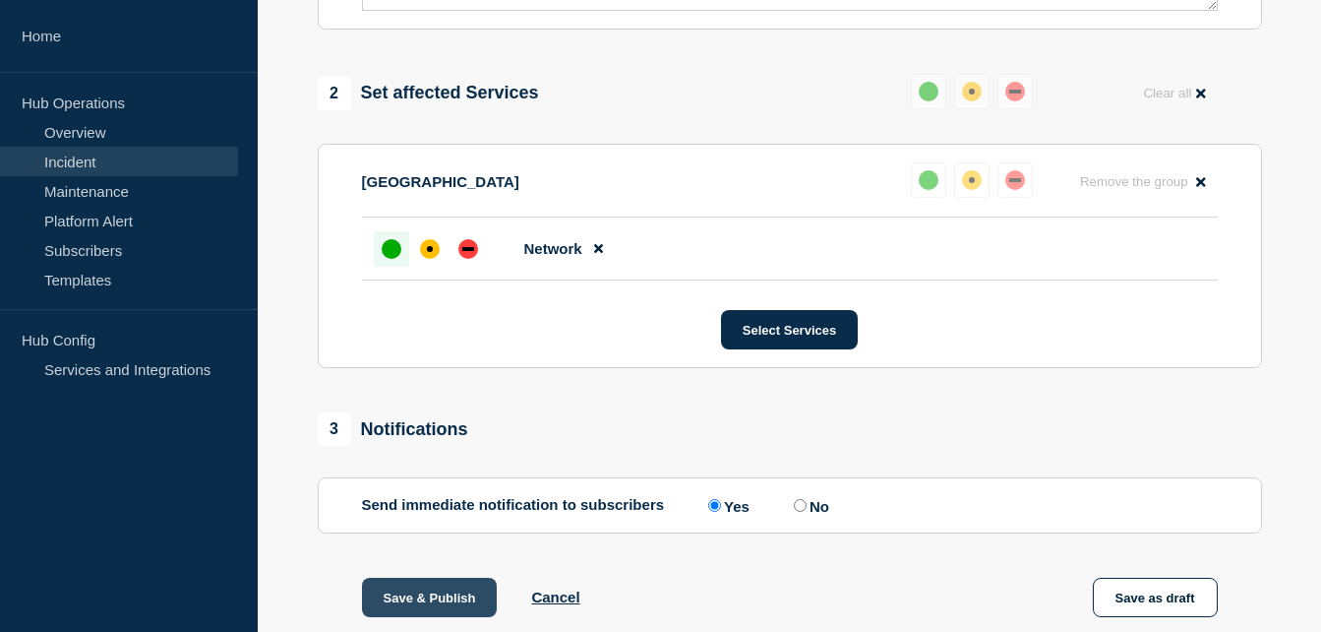
click at [392, 577] on button "Save & Publish" at bounding box center [430, 596] width 136 height 39
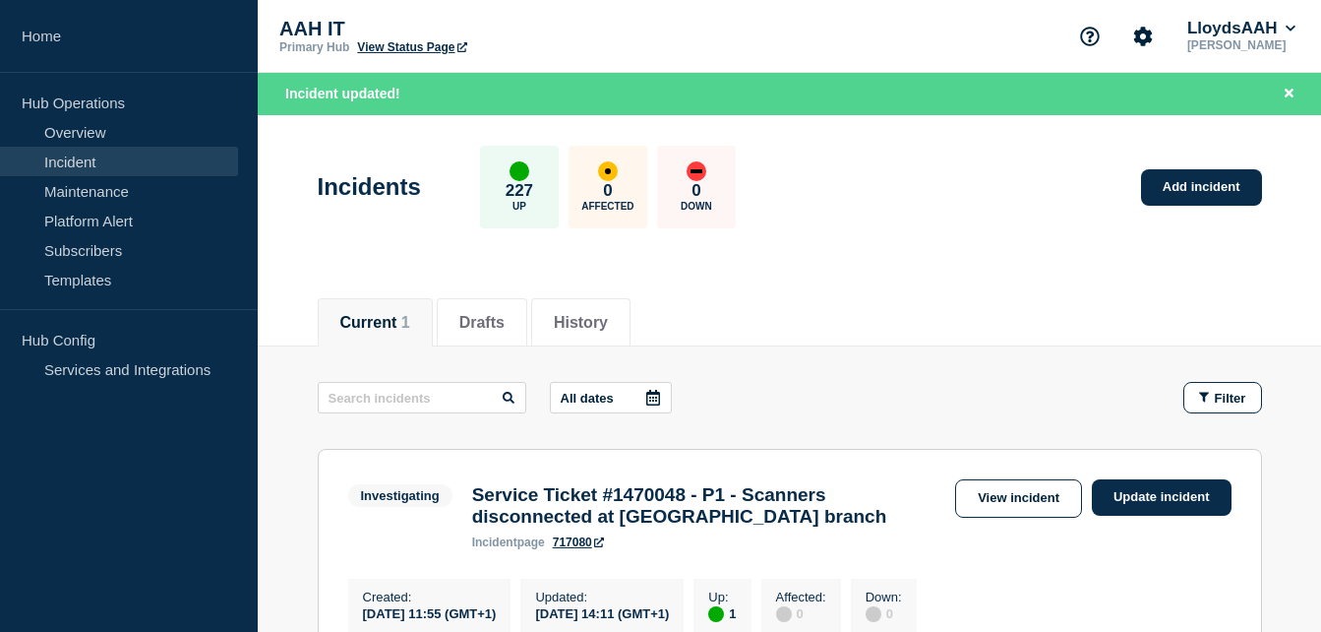
click at [938, 264] on header "Incidents 227 Up 0 Affected 0 Down Add incident" at bounding box center [789, 197] width 1063 height 164
click at [986, 284] on div "Current 1 Drafts History" at bounding box center [790, 311] width 944 height 67
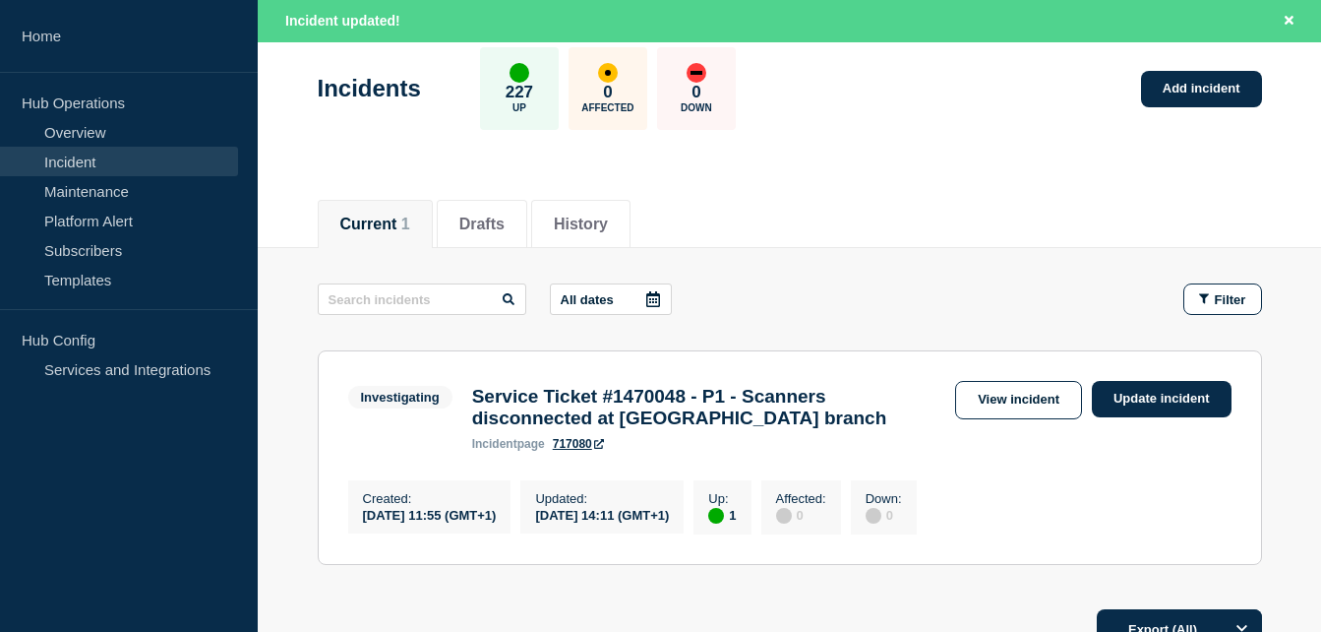
scroll to position [197, 0]
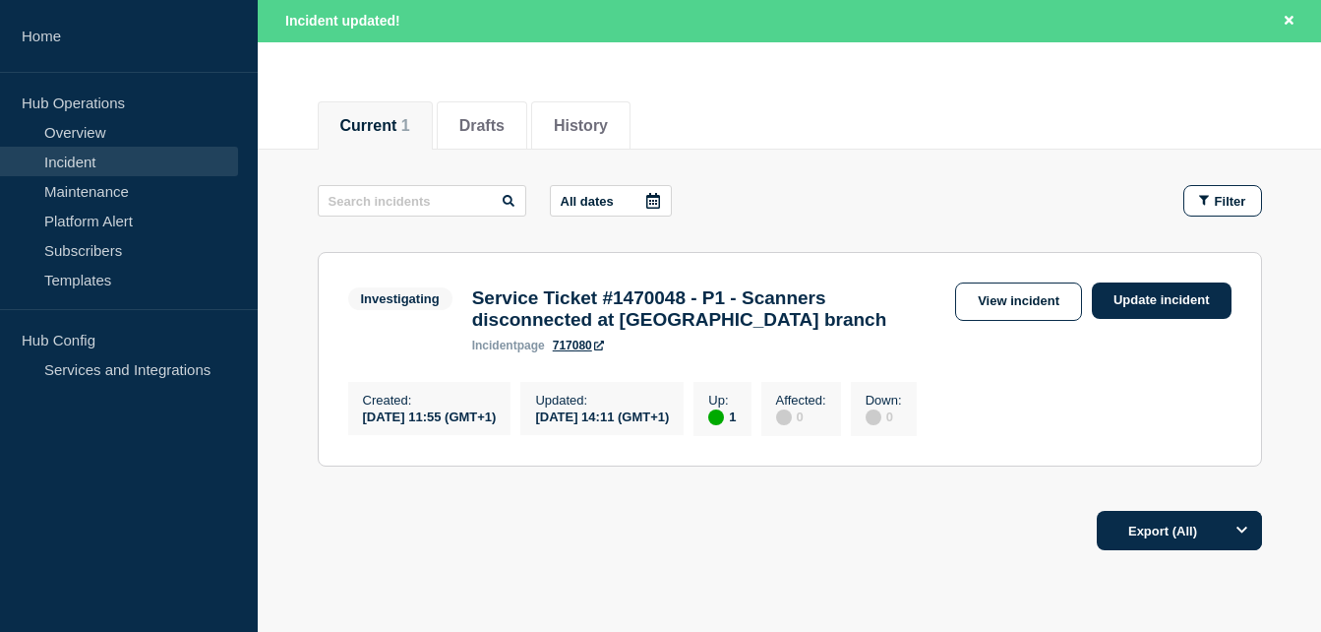
click at [1021, 614] on div "Current Drafts History Current 1 Drafts History All dates Filter Investigating …" at bounding box center [789, 391] width 1063 height 618
click at [1293, 404] on main "All dates Filter Investigating 1 Up Service Ticket #1470048 - P1 - Scanners dis…" at bounding box center [789, 323] width 1063 height 346
click at [1039, 290] on link "View incident" at bounding box center [1018, 301] width 127 height 38
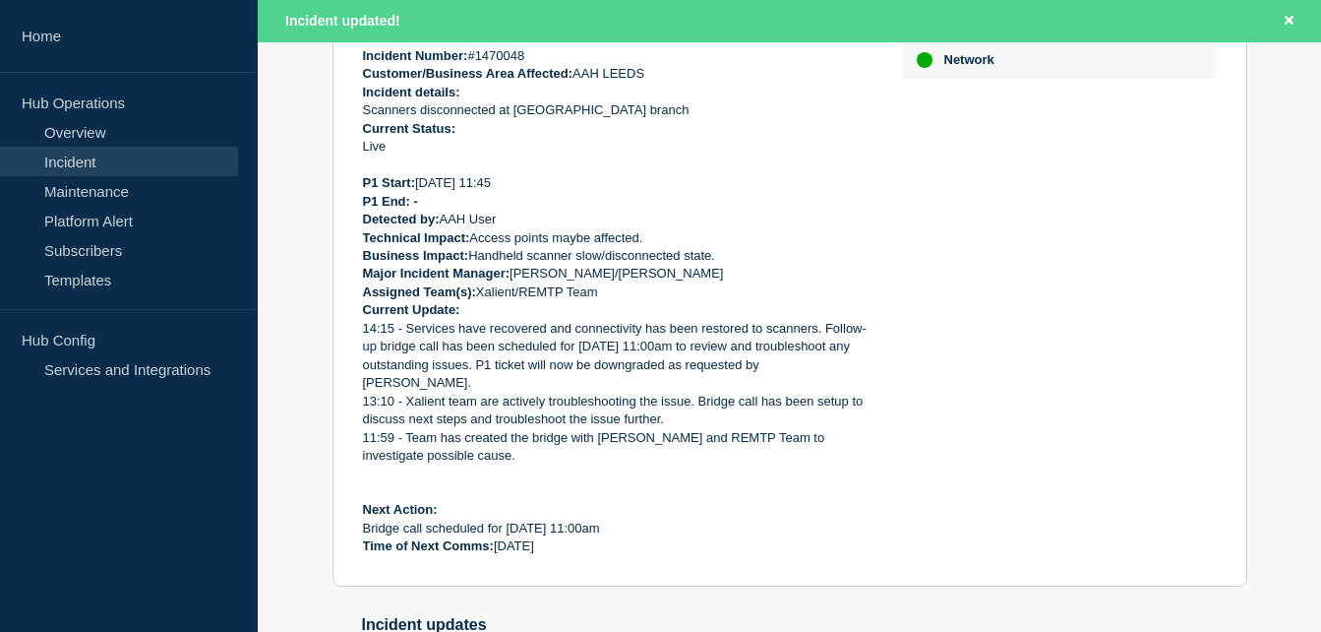
scroll to position [568, 0]
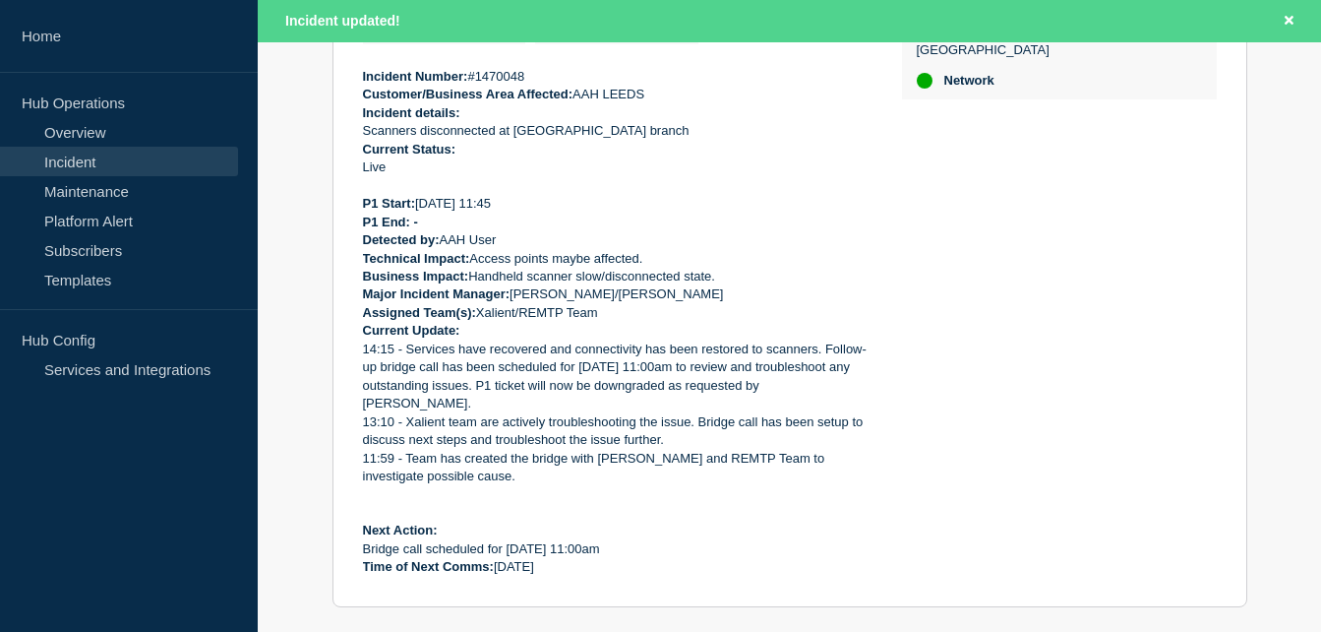
drag, startPoint x: 568, startPoint y: 443, endPoint x: 363, endPoint y: 88, distance: 409.9
click at [363, 88] on div "Incident Number: #1470048 Customer/Business Area Affected: AAH LEEDS Incident d…" at bounding box center [617, 322] width 508 height 509
copy div "Incident Number: #1470048 Customer/Business Area Affected: AAH LEEDS Incident d…"
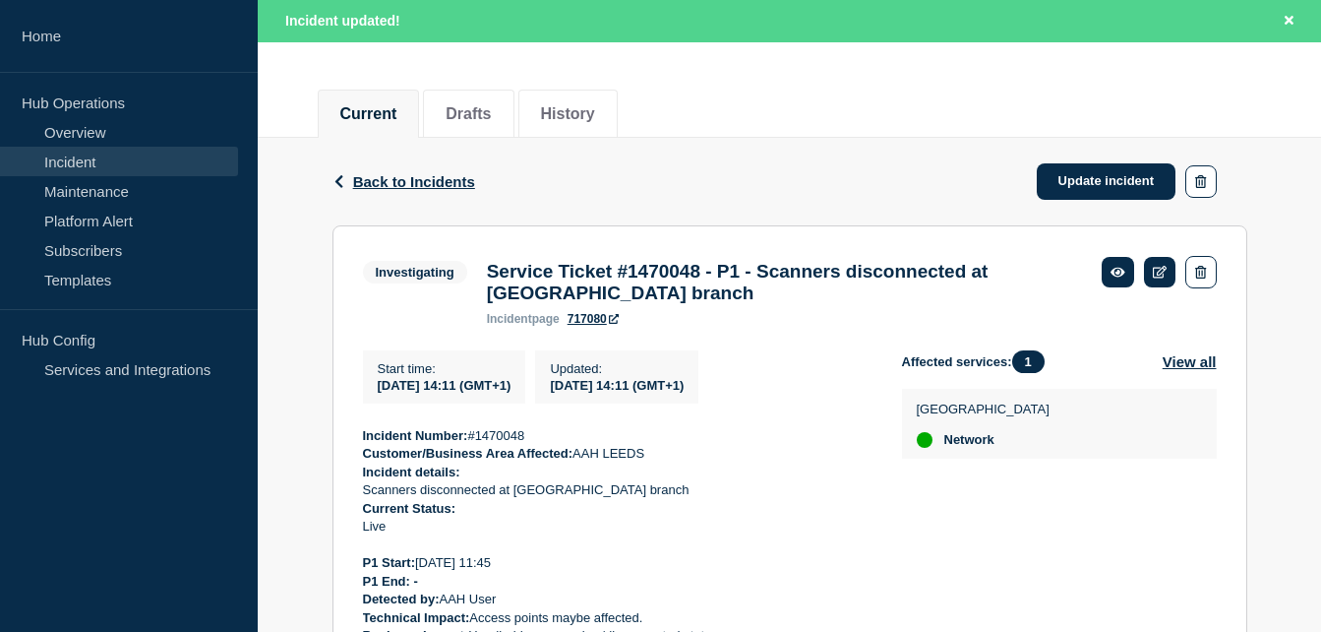
scroll to position [174, 0]
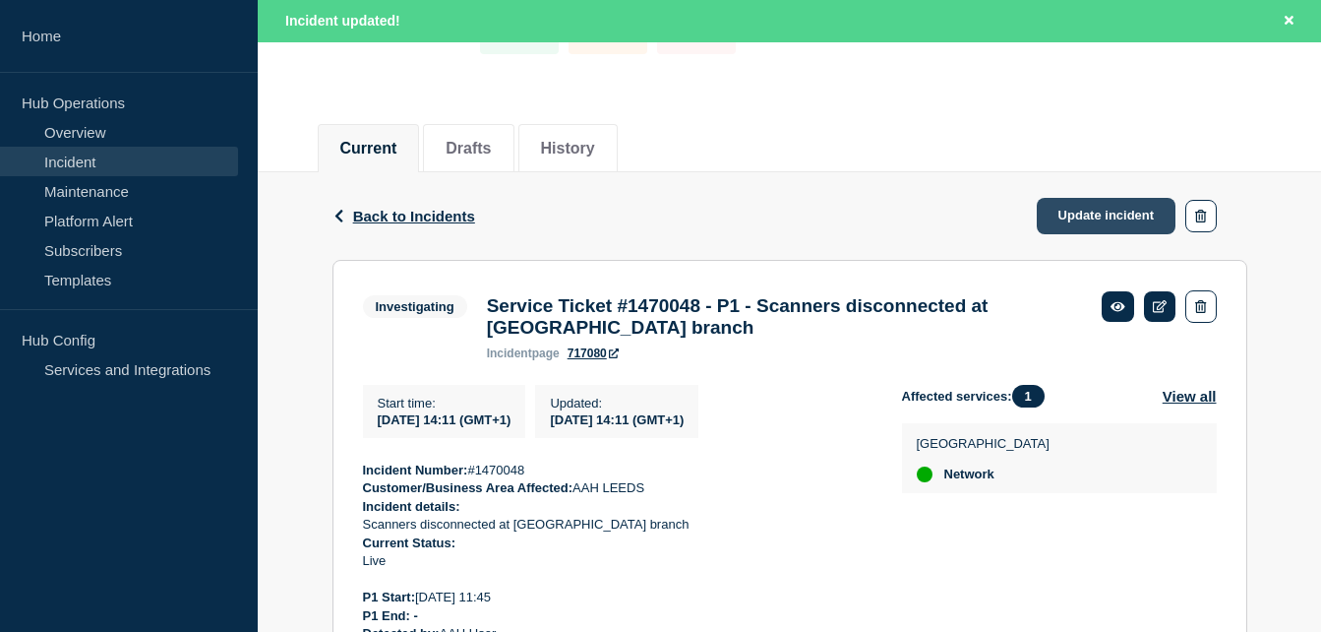
click at [1072, 209] on link "Update incident" at bounding box center [1107, 216] width 140 height 36
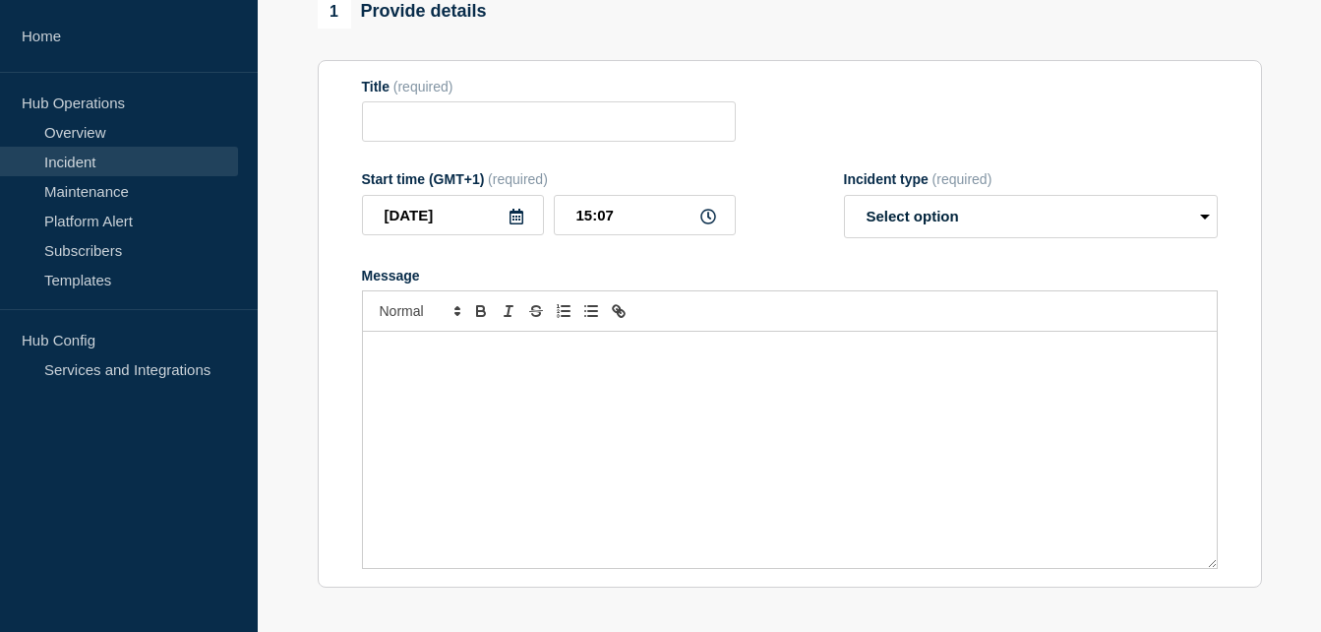
type input "Service Ticket #1470048 - P1 - Scanners disconnected at [GEOGRAPHIC_DATA] branch"
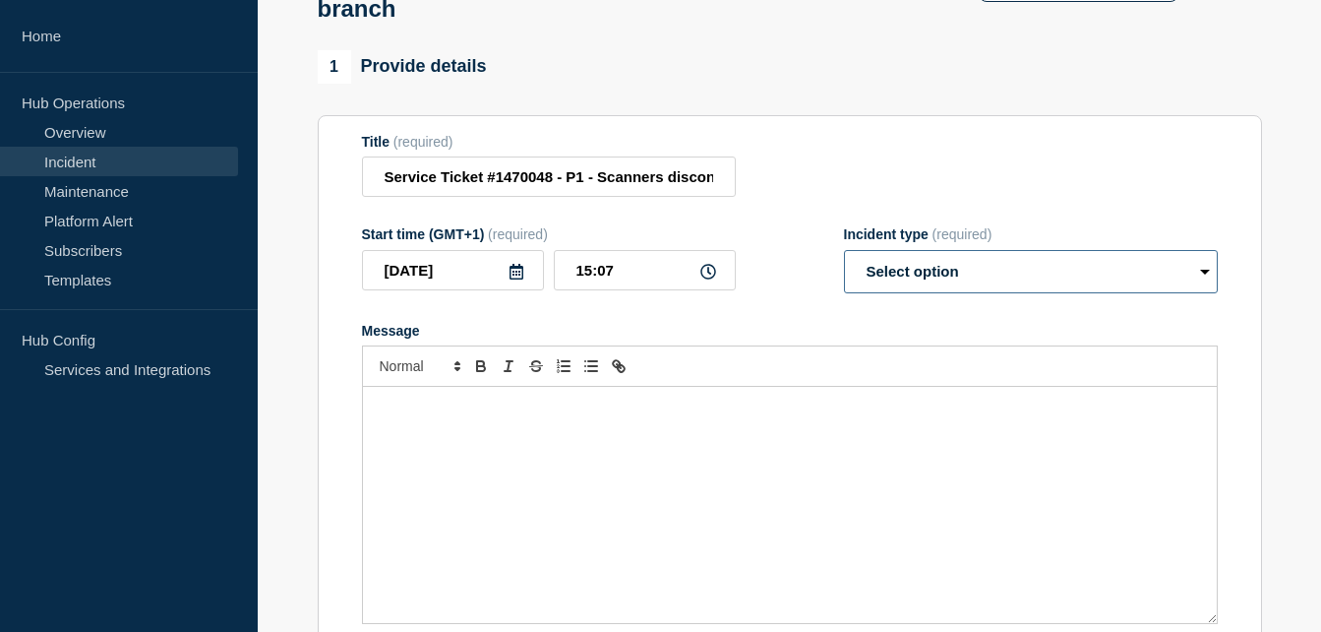
click at [909, 250] on select "Select option Investigating Identified Monitoring Resolved" at bounding box center [1031, 271] width 374 height 43
select select "resolved"
click at [844, 250] on select "Select option Investigating Identified Monitoring Resolved" at bounding box center [1031, 271] width 374 height 43
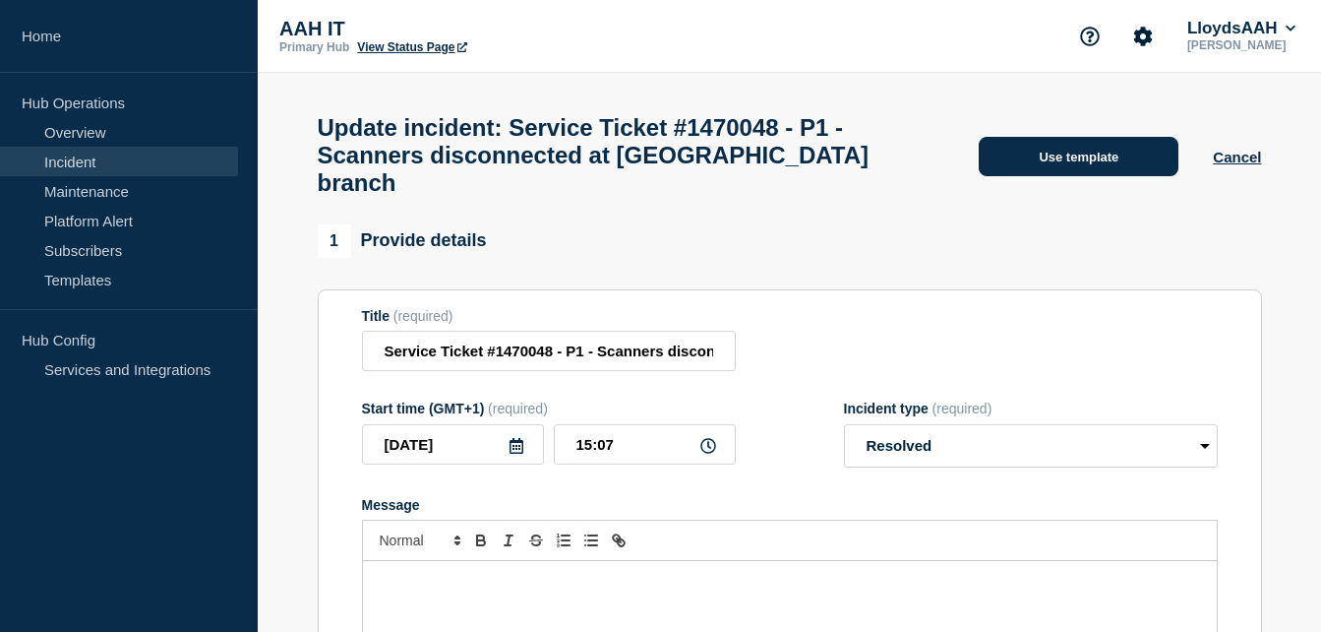
click at [1076, 143] on button "Use template" at bounding box center [1079, 156] width 200 height 39
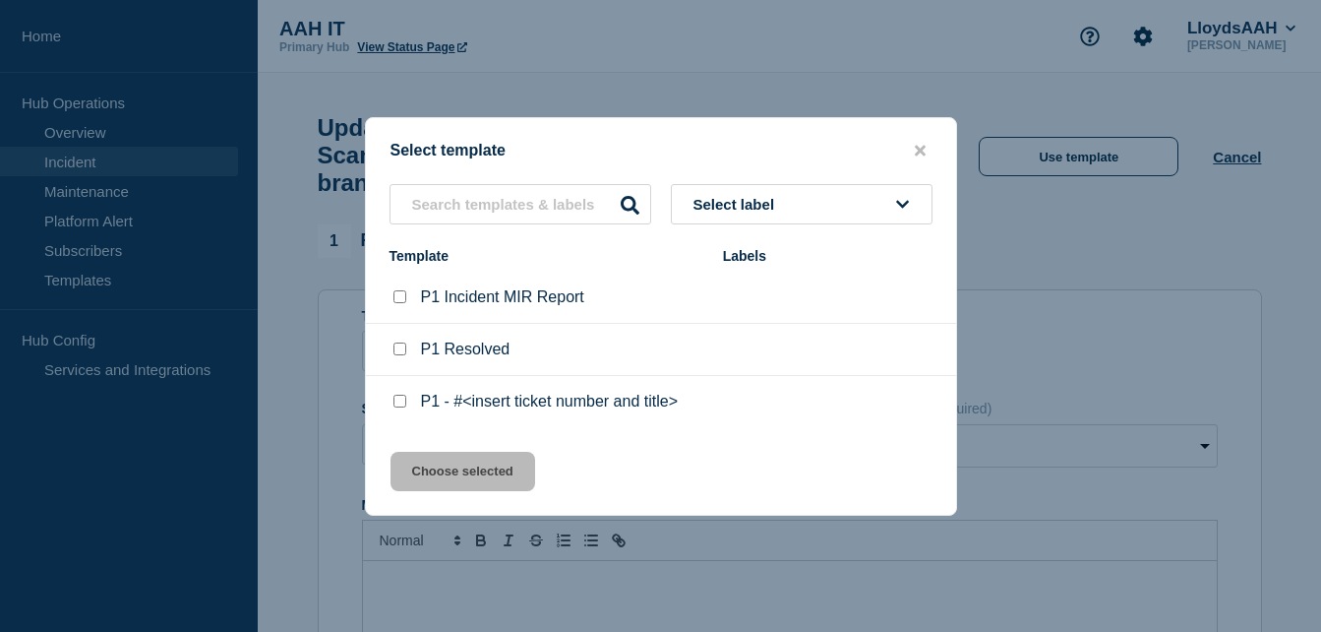
click at [475, 353] on p "P1 Resolved" at bounding box center [466, 349] width 90 height 18
click at [383, 353] on li "P1 Resolved" at bounding box center [661, 350] width 590 height 52
click at [397, 353] on input "P1 Resolved checkbox" at bounding box center [400, 348] width 13 height 13
checkbox input "true"
click at [807, 210] on button "Select label" at bounding box center [802, 204] width 262 height 40
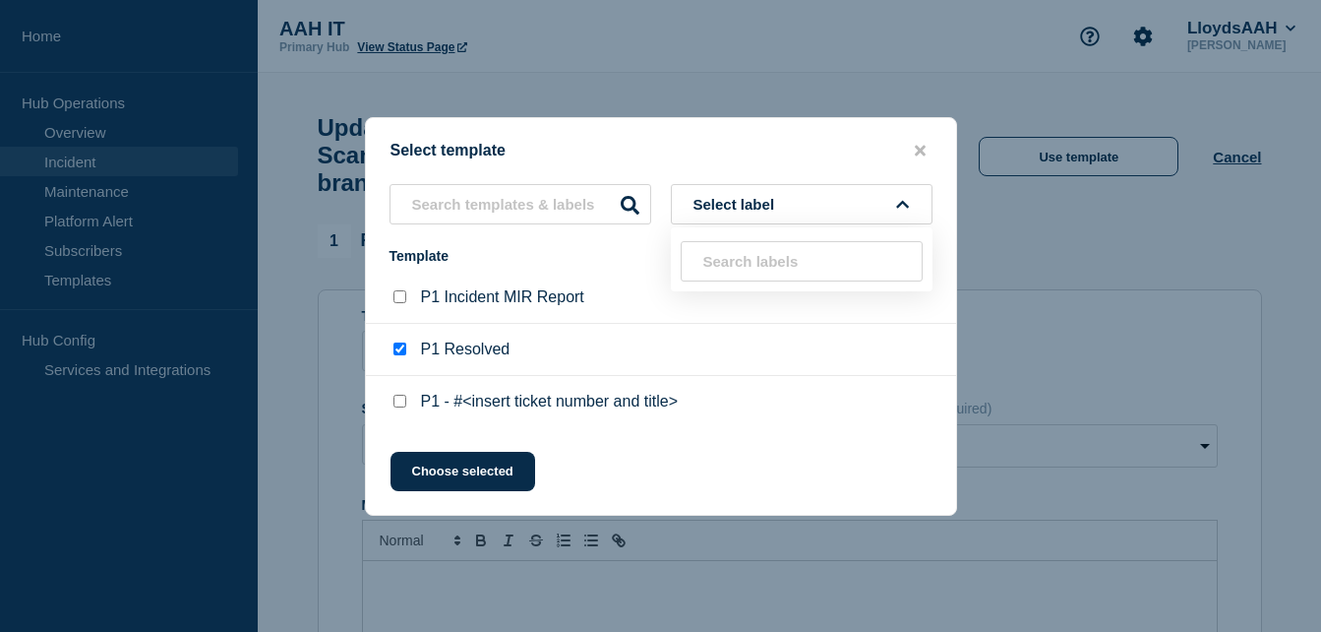
click at [807, 210] on button "Select label" at bounding box center [802, 204] width 262 height 40
click at [756, 259] on div "Labels" at bounding box center [828, 256] width 210 height 16
click at [500, 472] on button "Choose selected" at bounding box center [463, 471] width 145 height 39
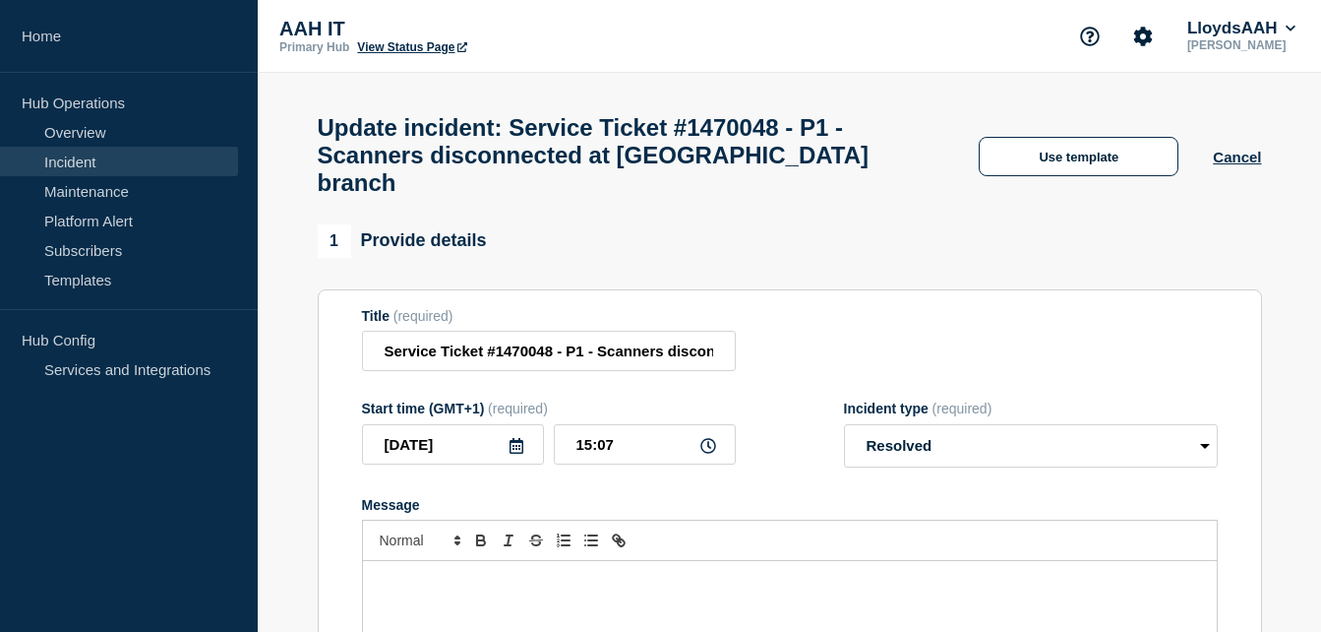
select select "monitoring"
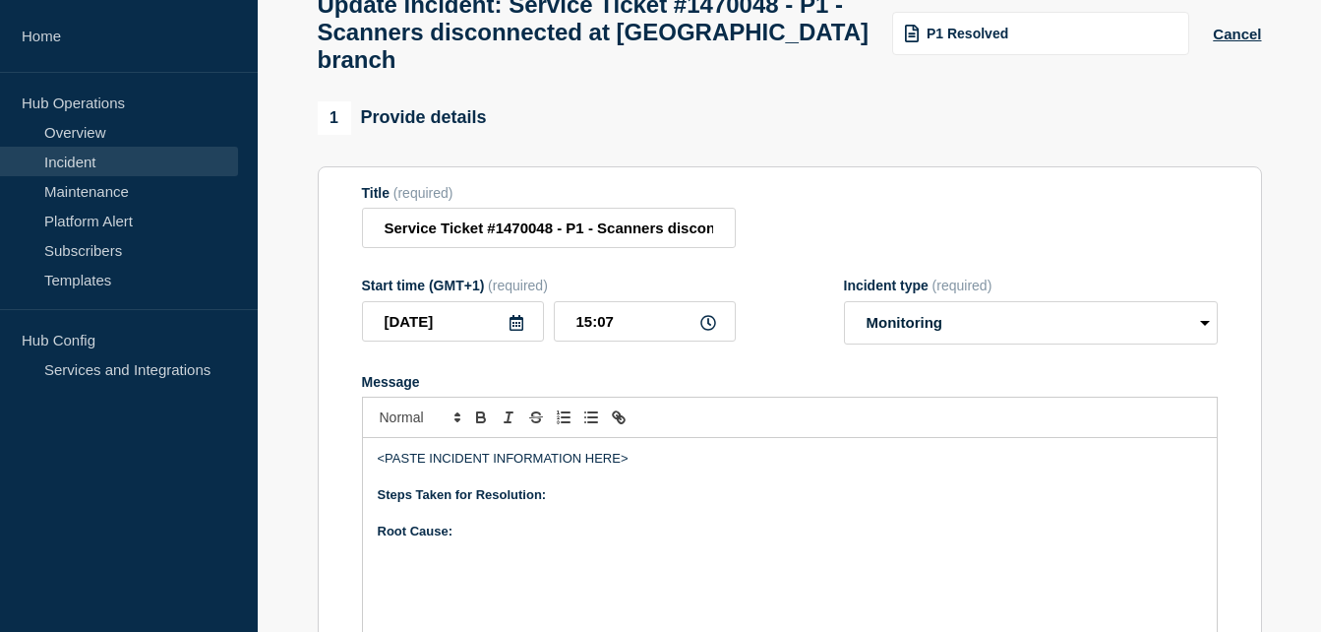
scroll to position [295, 0]
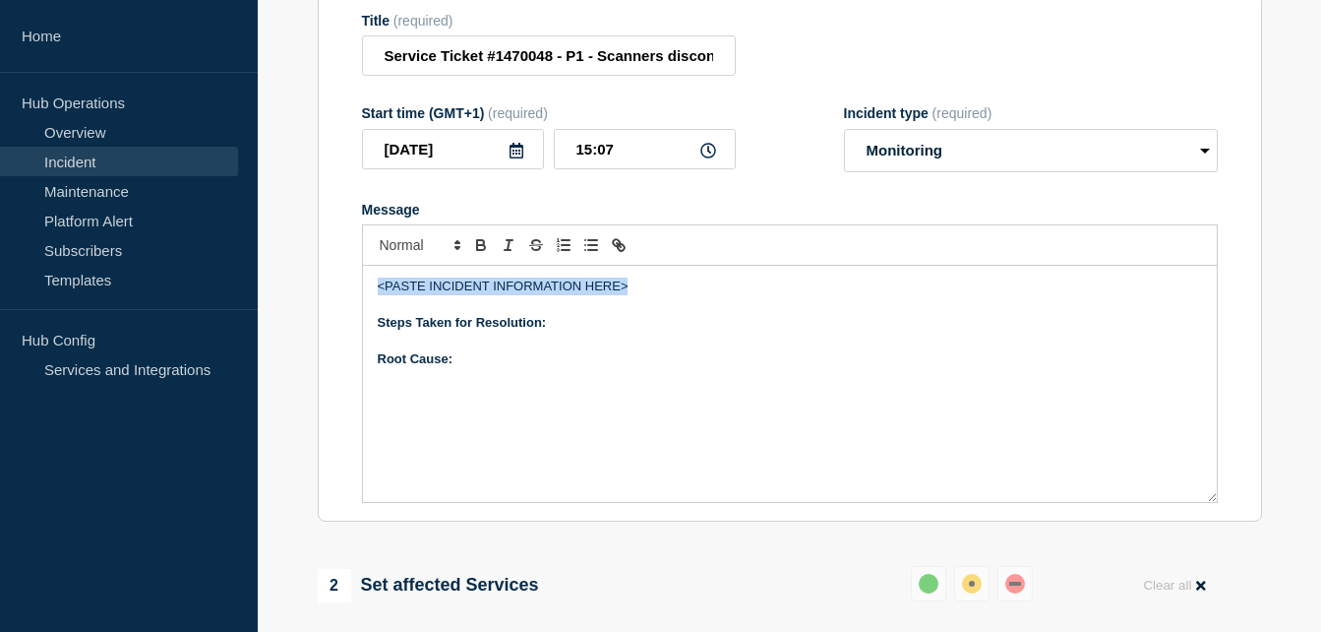
drag, startPoint x: 644, startPoint y: 304, endPoint x: 321, endPoint y: 306, distance: 323.7
click at [321, 306] on section "Title (required) Service Ticket #1470048 - P1 - Scanners disconnected at Leeds …" at bounding box center [790, 258] width 944 height 528
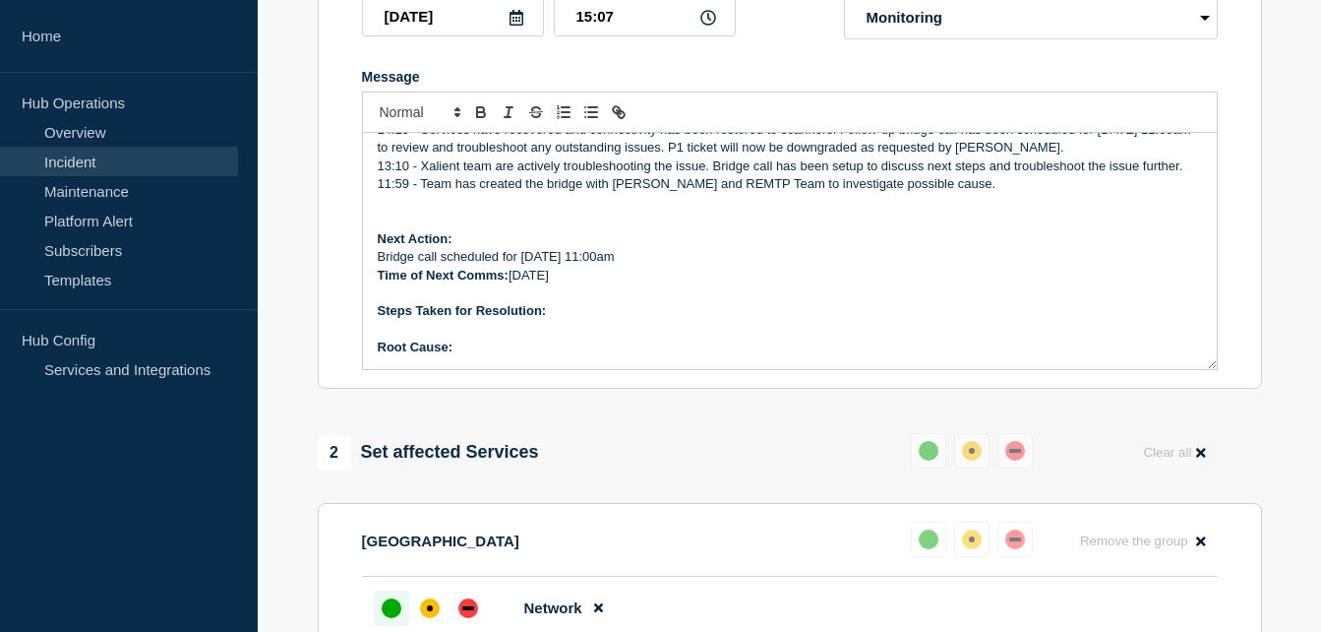
scroll to position [394, 0]
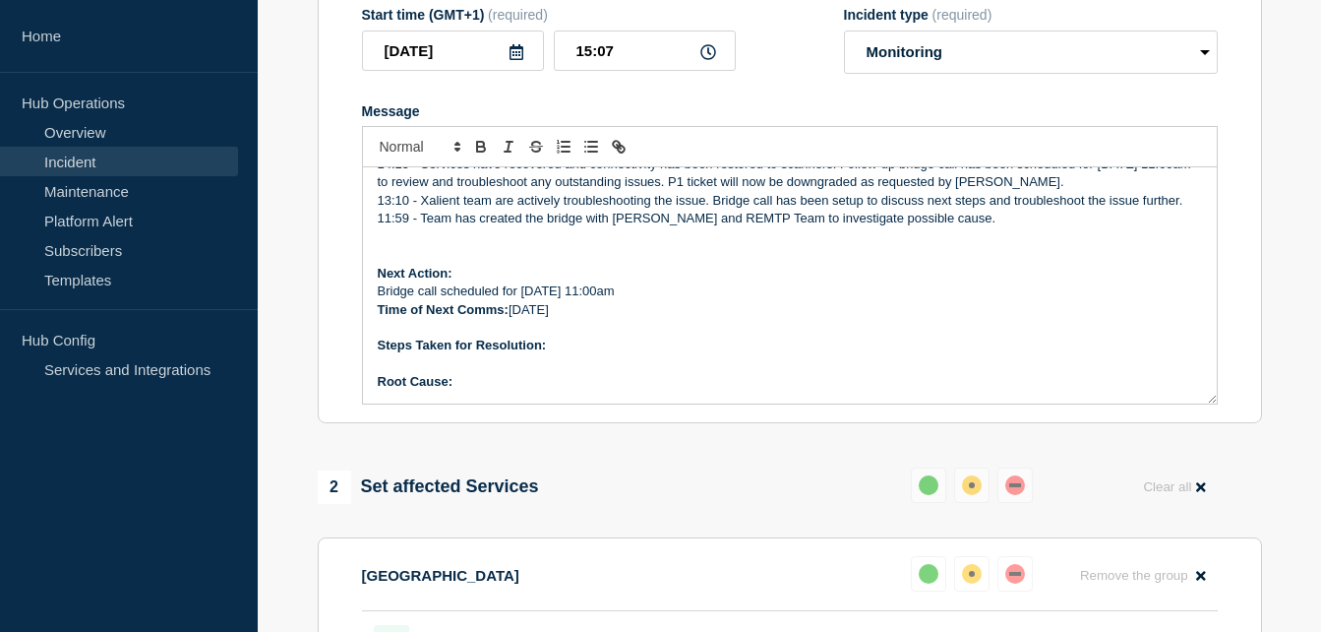
drag, startPoint x: 592, startPoint y: 321, endPoint x: 378, endPoint y: 325, distance: 214.5
click at [378, 319] on p "Time of Next Comms: 17/09/2025" at bounding box center [790, 310] width 824 height 18
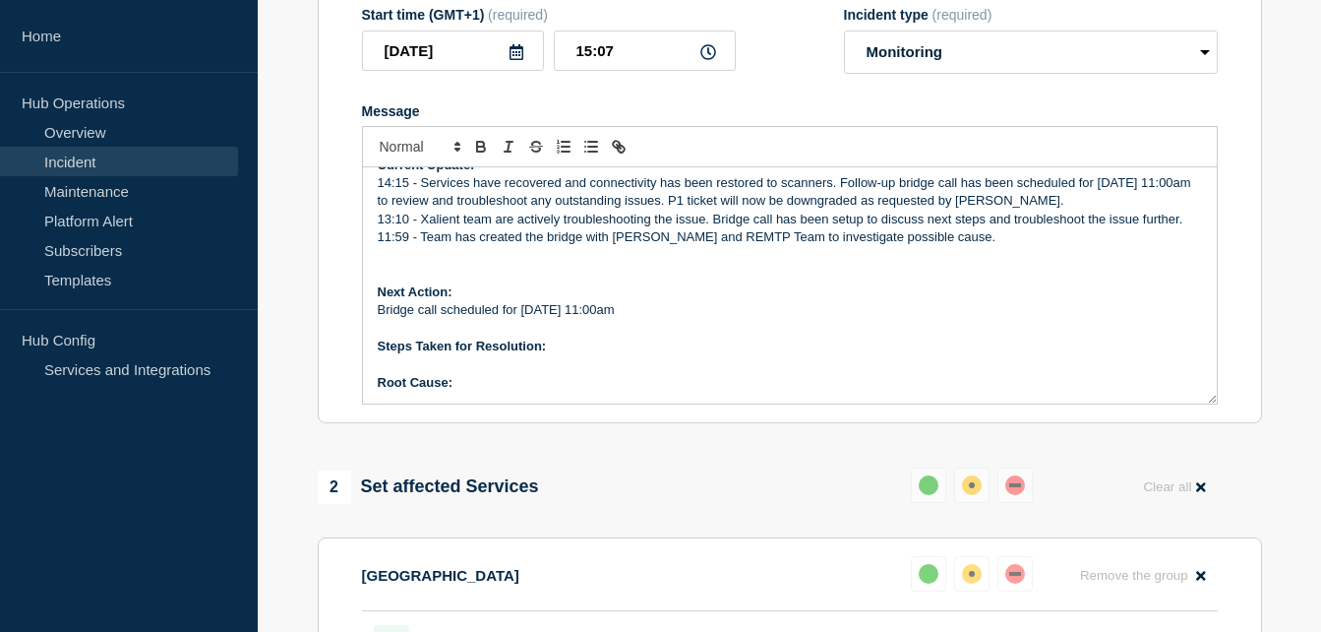
click at [477, 337] on p "Message" at bounding box center [790, 329] width 824 height 18
click at [571, 355] on p "Steps Taken for Resolution:" at bounding box center [790, 346] width 824 height 18
click at [541, 392] on p "Root Cause:" at bounding box center [790, 383] width 824 height 18
click at [576, 355] on p "Steps Taken for Resolution:" at bounding box center [790, 346] width 824 height 18
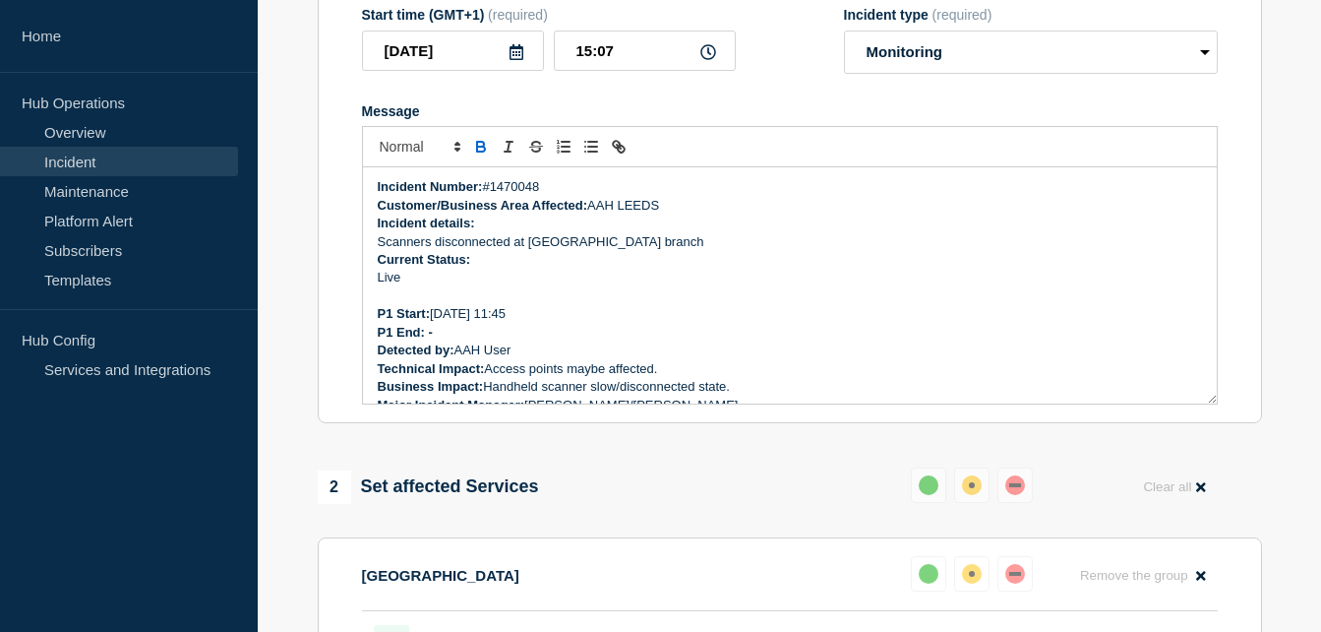
scroll to position [0, 0]
click at [452, 342] on p "P1 End: -" at bounding box center [790, 334] width 824 height 18
drag, startPoint x: 526, startPoint y: 329, endPoint x: 436, endPoint y: 323, distance: 90.7
click at [436, 323] on p "P1 Start: 16/9/2025 11:45" at bounding box center [790, 315] width 824 height 18
copy p "16/9/2025 11:45"
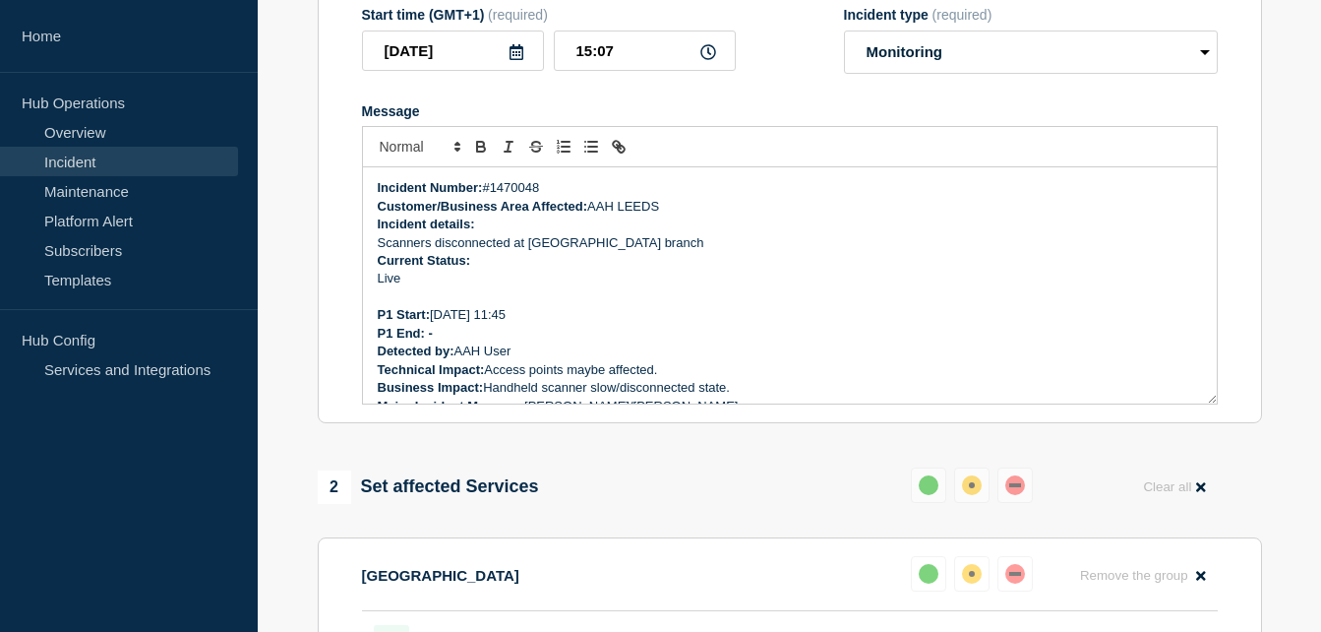
click at [461, 342] on p "P1 End: -" at bounding box center [790, 334] width 824 height 18
click at [439, 342] on p "P1 End: - 16/9/2025 11:45" at bounding box center [790, 334] width 824 height 18
click at [551, 342] on p "P1 End: 16/9/2025 11:45" at bounding box center [790, 334] width 824 height 18
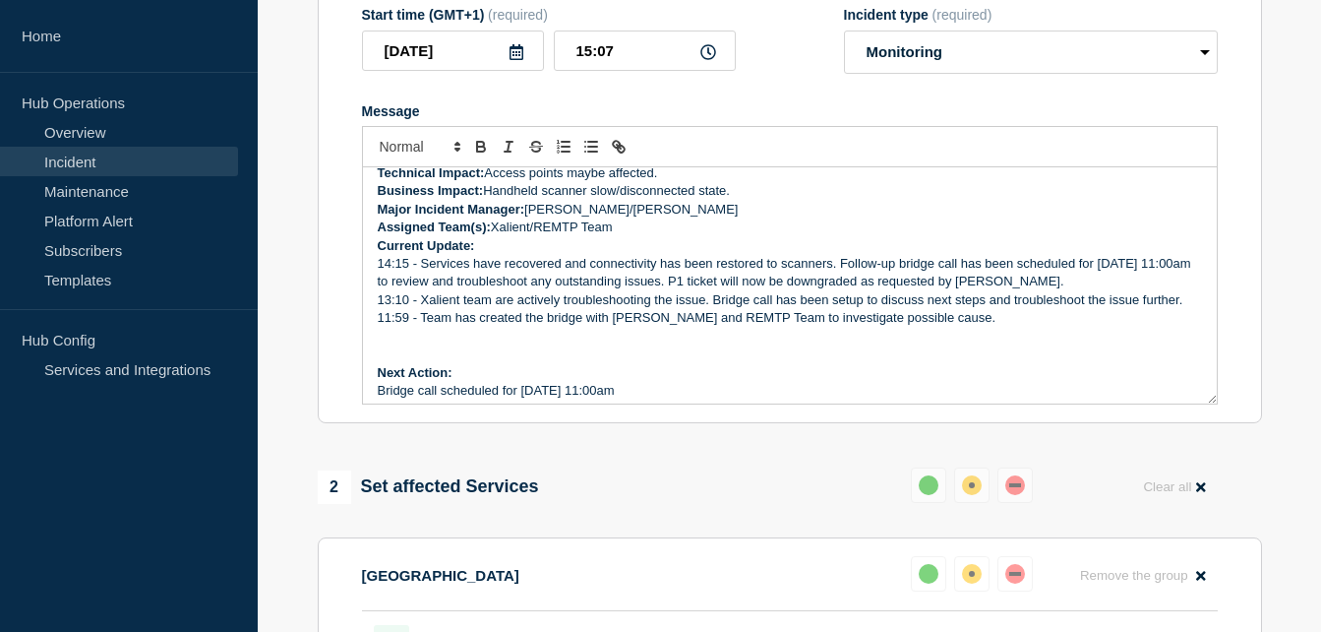
scroll to position [277, 0]
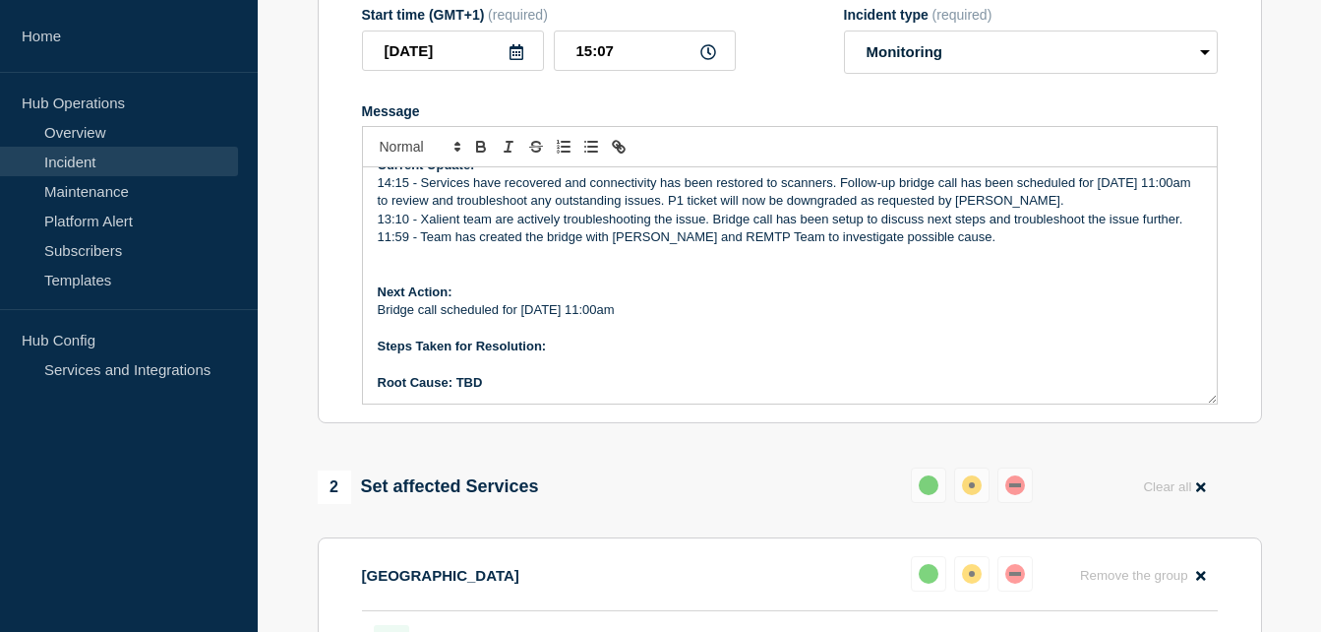
click at [592, 355] on p "Steps Taken for Resolution:" at bounding box center [790, 346] width 824 height 18
click at [500, 392] on p "Root Cause: TBD" at bounding box center [790, 383] width 824 height 18
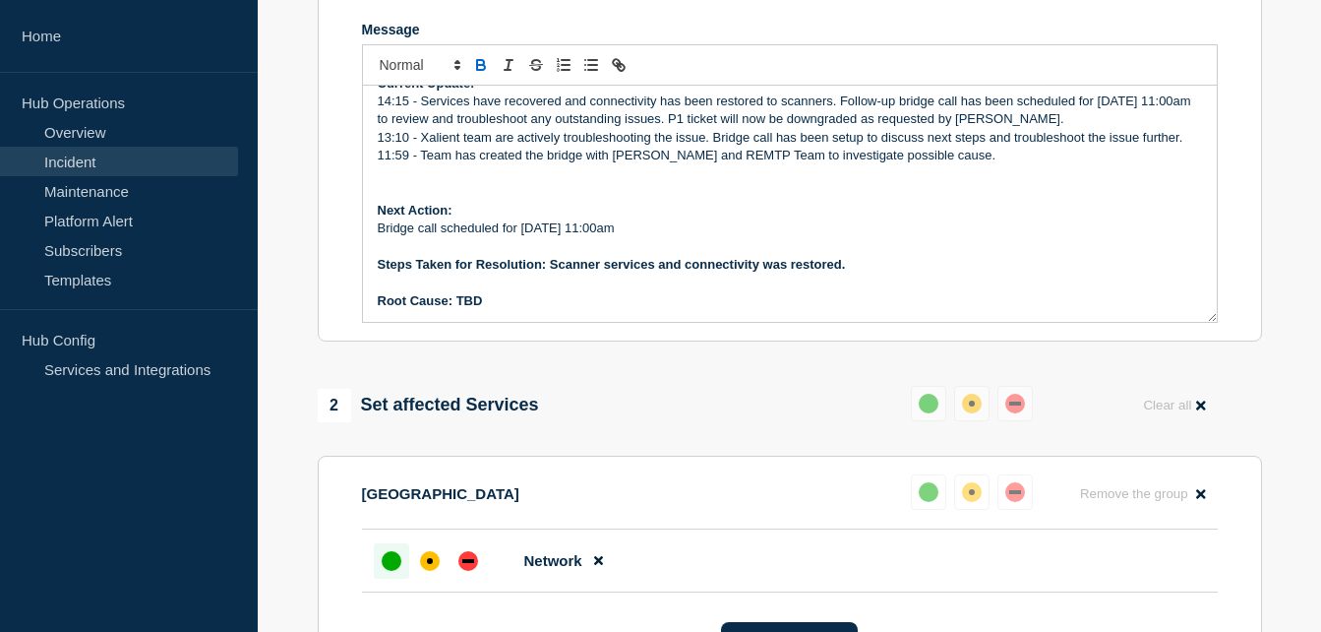
scroll to position [295, 0]
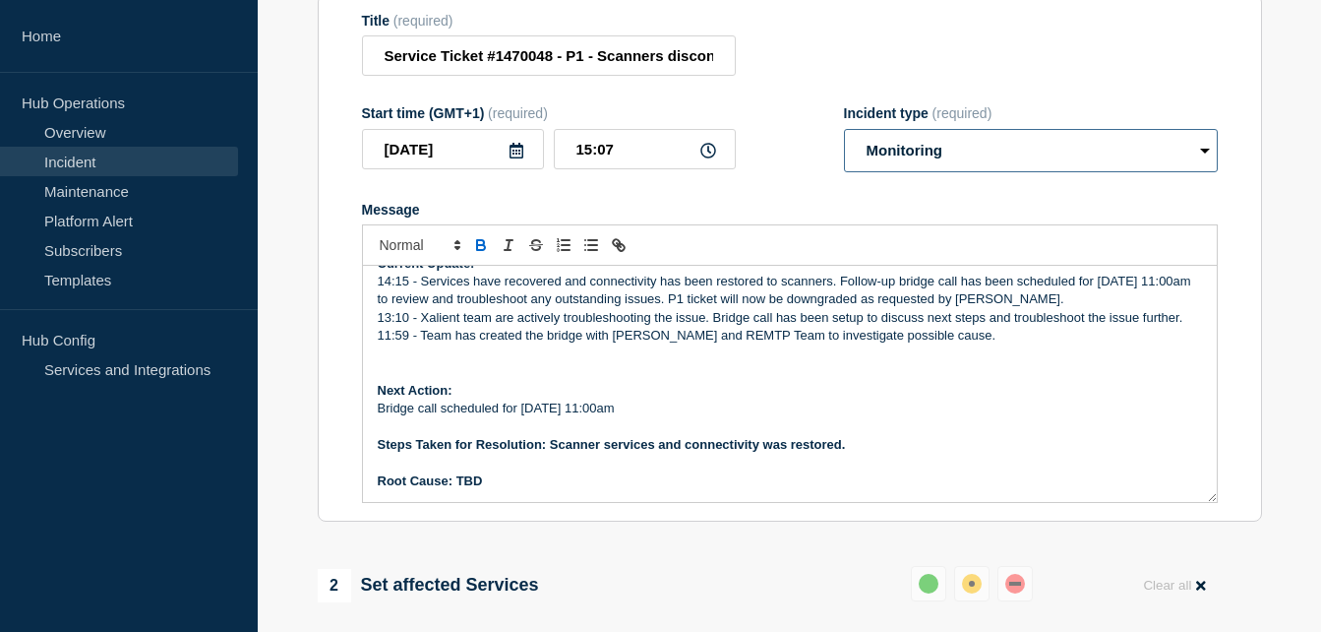
click at [1009, 167] on select "Select option Investigating Identified Monitoring Resolved" at bounding box center [1031, 150] width 374 height 43
select select "resolved"
click at [844, 143] on select "Select option Investigating Identified Monitoring Resolved" at bounding box center [1031, 150] width 374 height 43
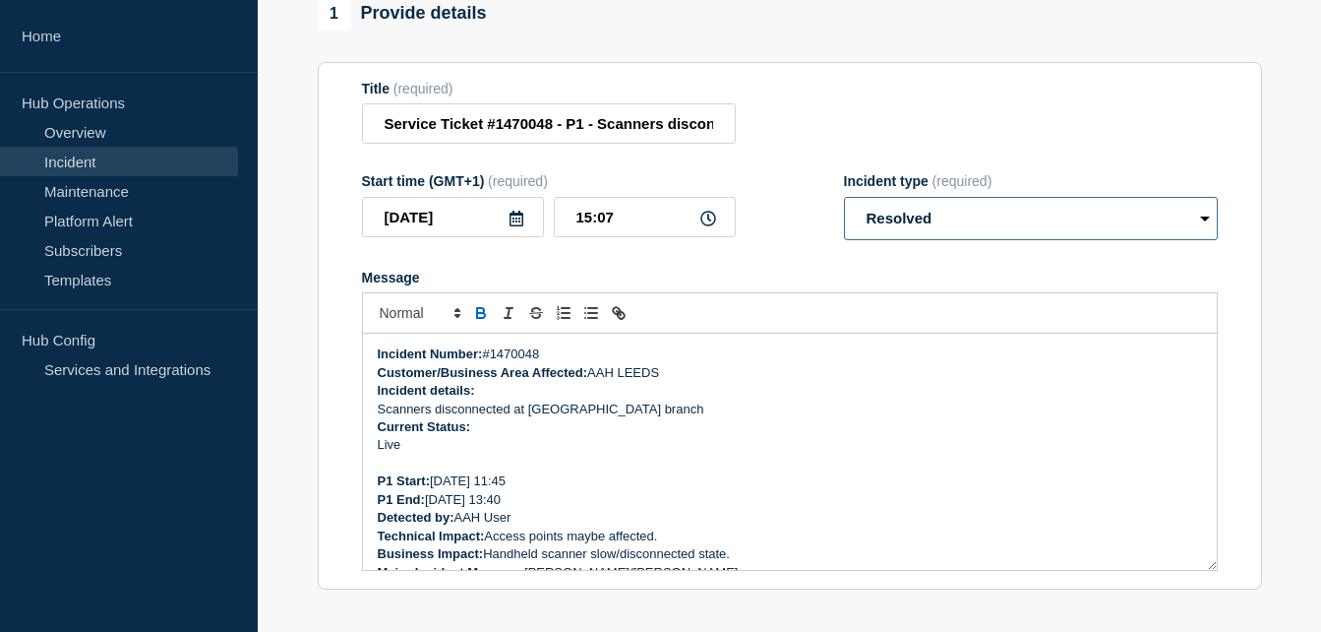
scroll to position [197, 0]
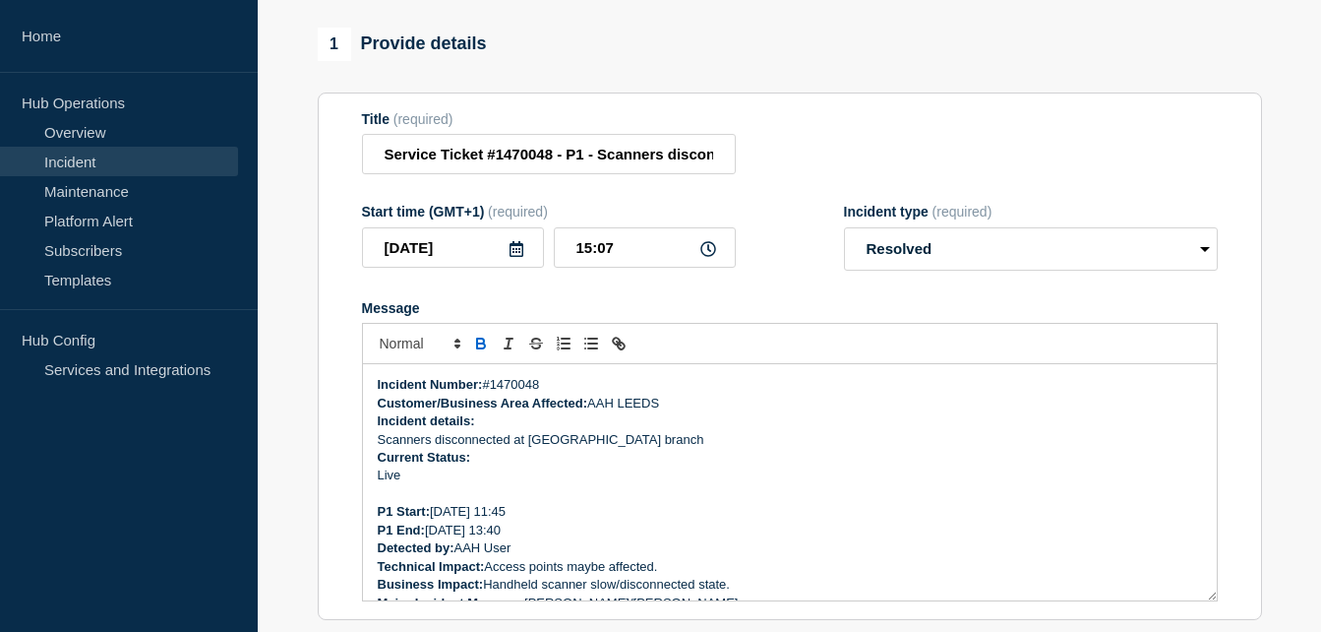
click at [413, 484] on p "Live" at bounding box center [790, 475] width 824 height 18
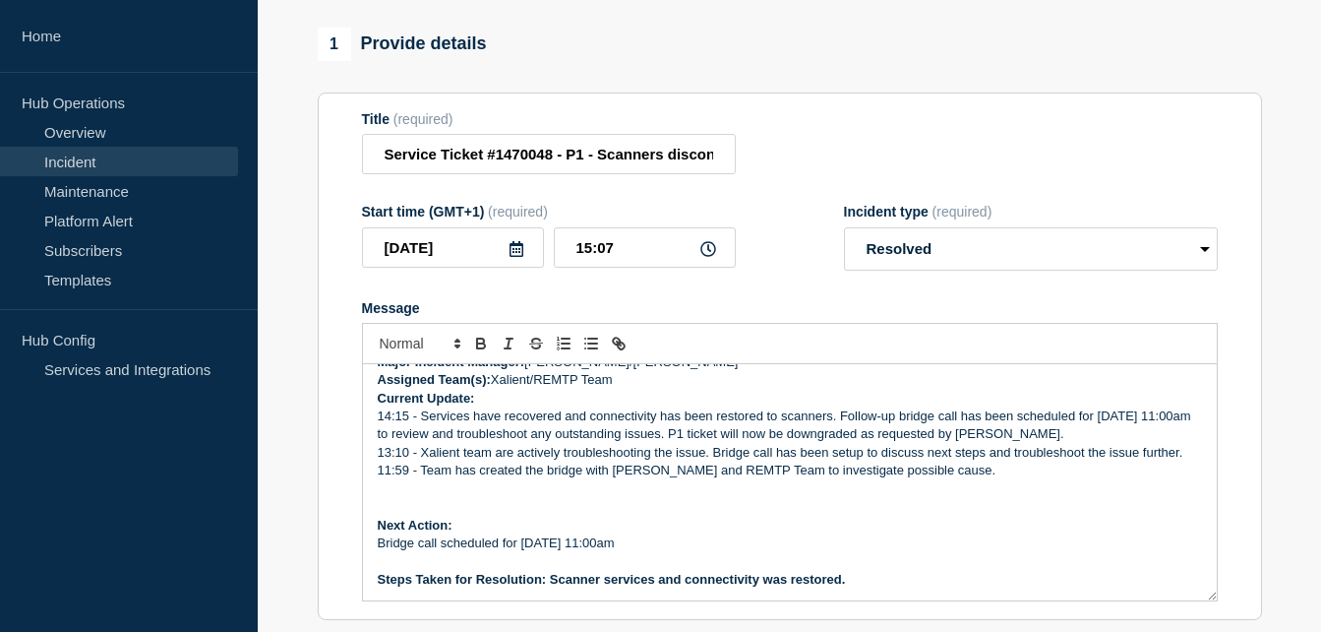
scroll to position [277, 0]
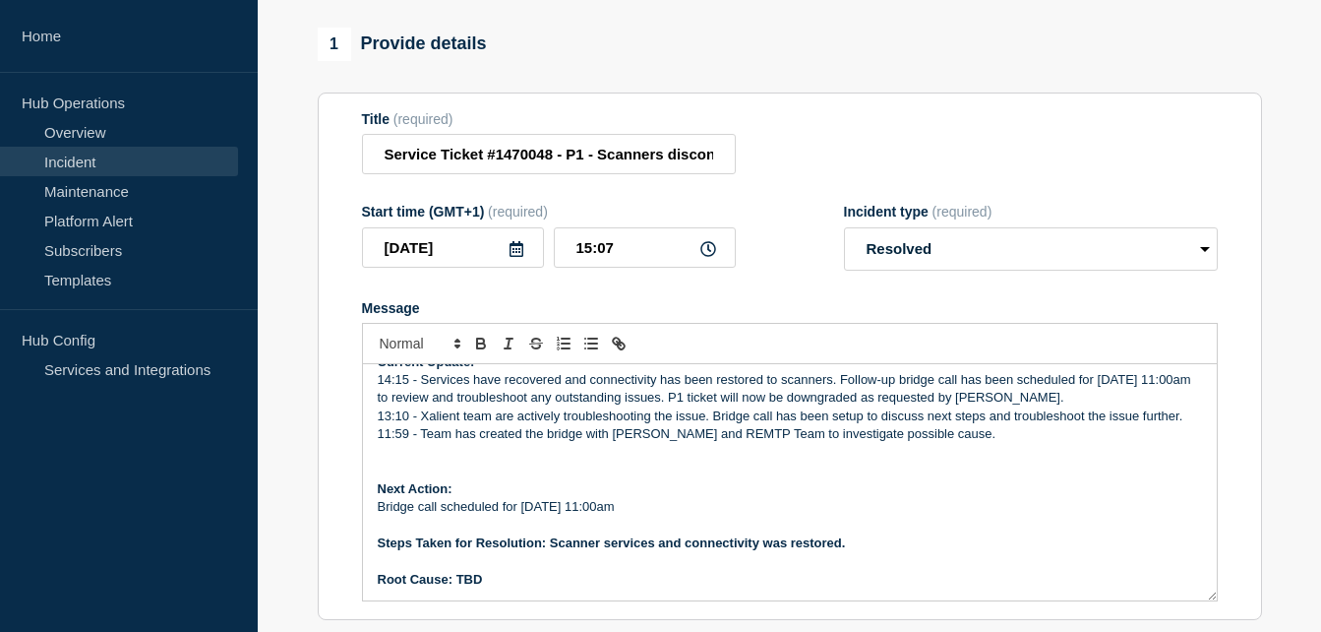
click at [462, 479] on p "Message" at bounding box center [790, 470] width 824 height 18
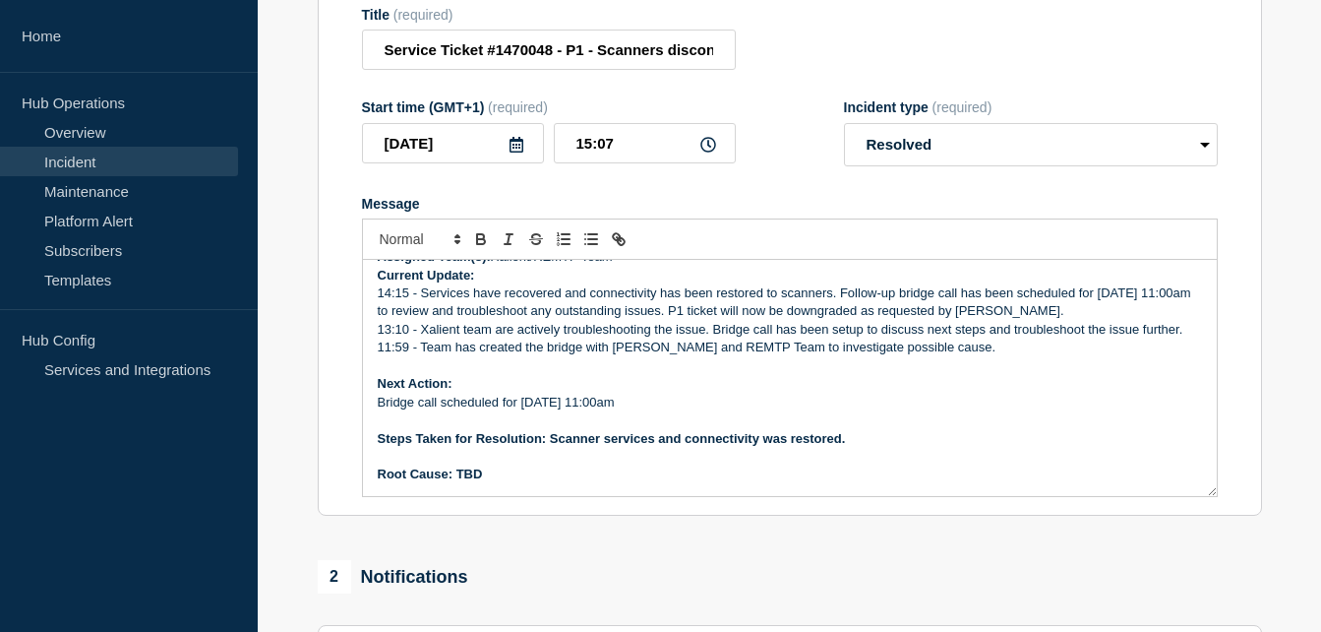
scroll to position [394, 0]
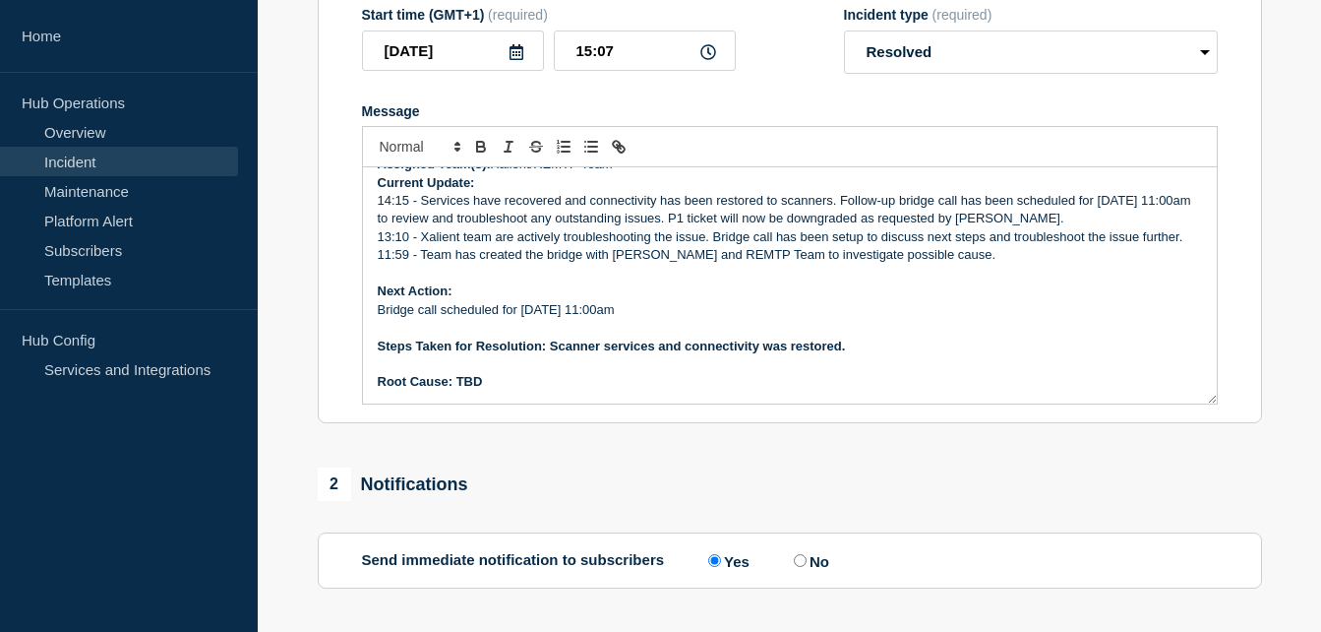
click at [378, 319] on p "Bridge call scheduled for 17/09/2025 at 11:00am" at bounding box center [790, 310] width 824 height 18
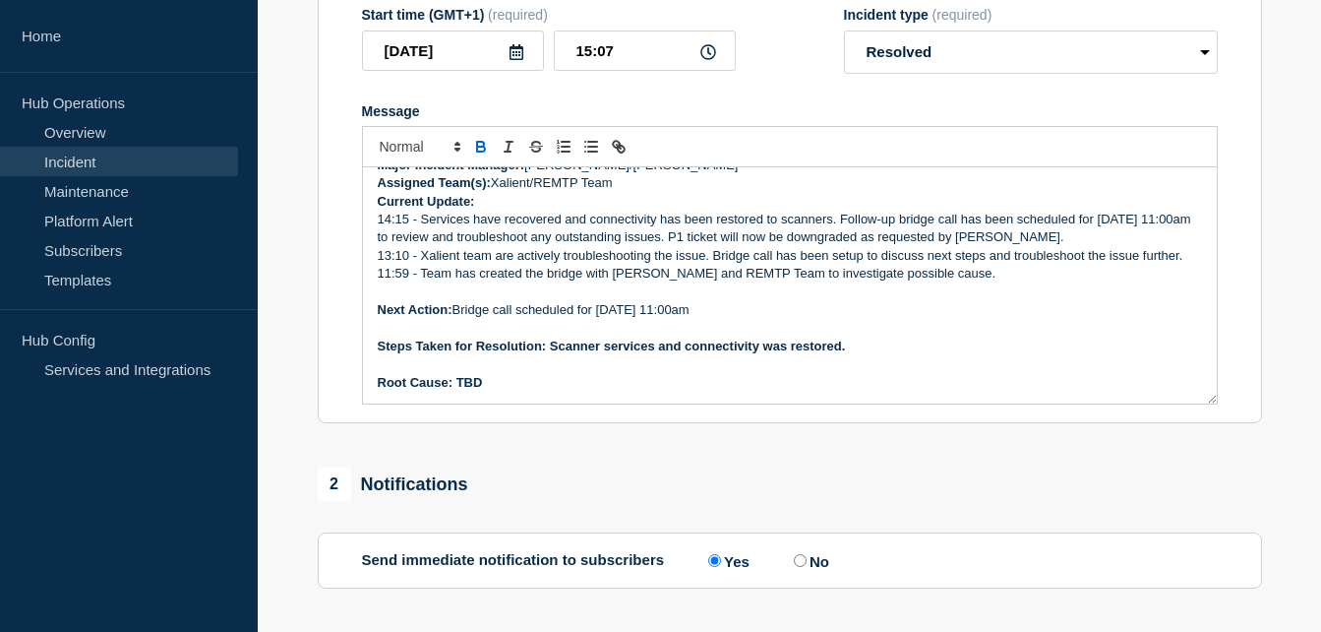
scroll to position [241, 0]
drag, startPoint x: 850, startPoint y: 363, endPoint x: 552, endPoint y: 369, distance: 298.1
click at [552, 355] on p "Steps Taken for Resolution: Scanner services and connectivity was restored." at bounding box center [790, 346] width 824 height 18
click at [858, 355] on p "Steps Taken for Resolution: Scanner services and connectivity was restored." at bounding box center [790, 346] width 824 height 18
click at [828, 392] on p "Root Cause: TBD" at bounding box center [790, 383] width 824 height 18
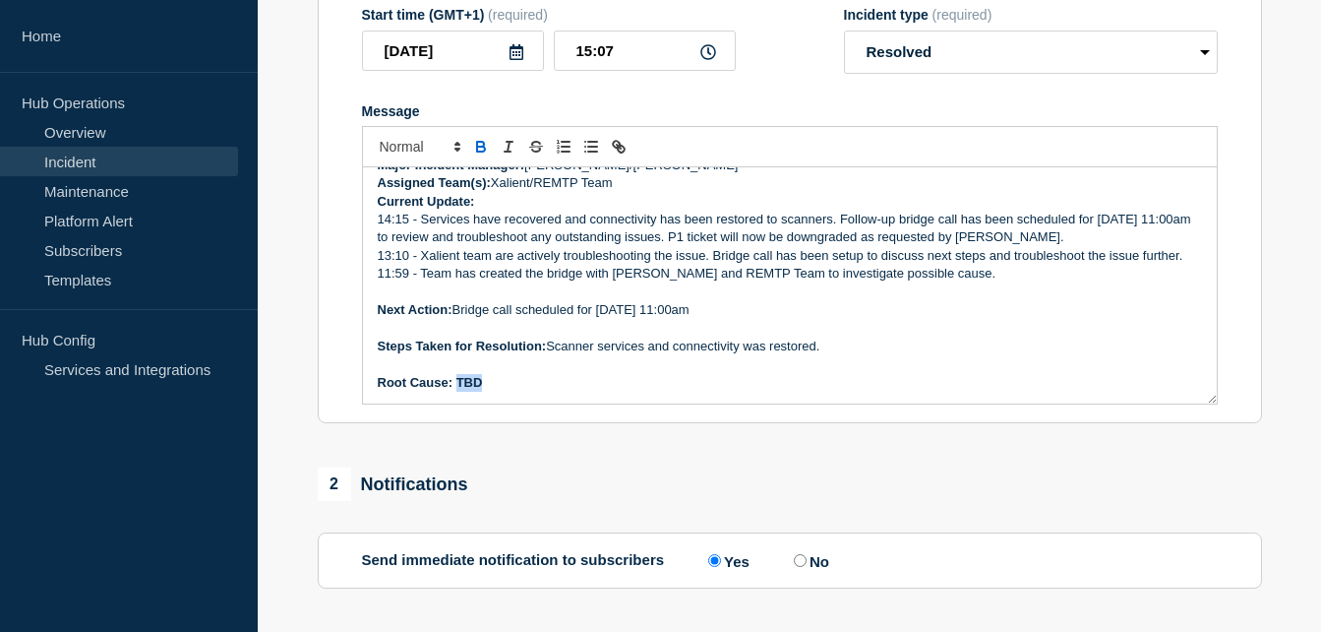
drag, startPoint x: 486, startPoint y: 399, endPoint x: 459, endPoint y: 396, distance: 26.7
click at [459, 392] on p "Root Cause: TBD" at bounding box center [790, 383] width 824 height 18
click at [630, 392] on p "Root Cause: TBD" at bounding box center [790, 383] width 824 height 18
click at [509, 392] on p "Root Cause: TBD" at bounding box center [790, 383] width 824 height 18
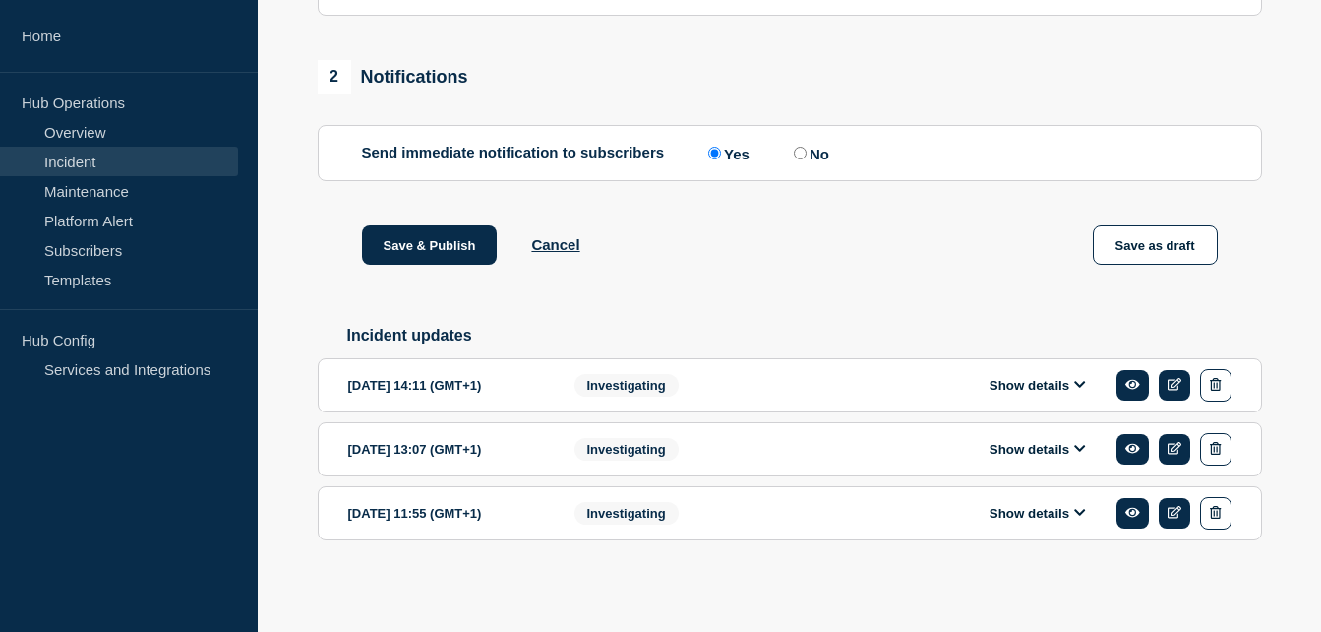
scroll to position [820, 0]
click at [455, 236] on button "Save & Publish" at bounding box center [430, 244] width 136 height 39
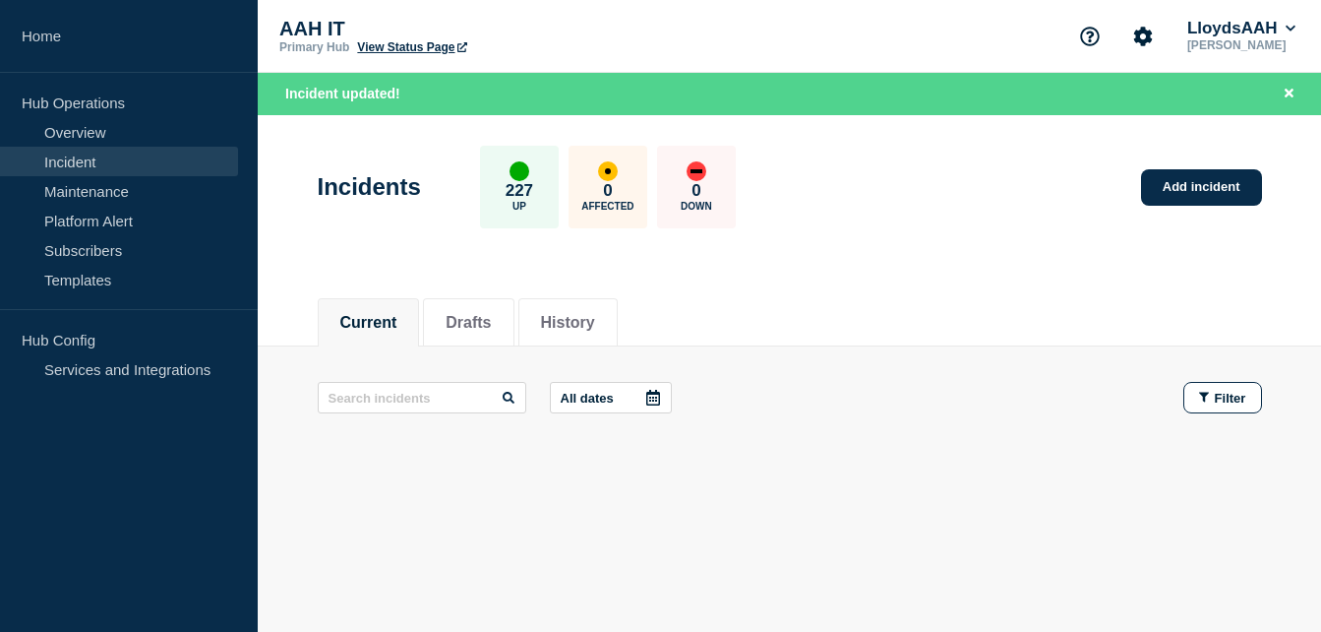
click at [863, 540] on div "Current Drafts History Current Drafts History All dates Filter" at bounding box center [789, 445] width 1063 height 334
click at [851, 287] on div "Current Drafts History" at bounding box center [790, 311] width 944 height 67
